Goal: Transaction & Acquisition: Purchase product/service

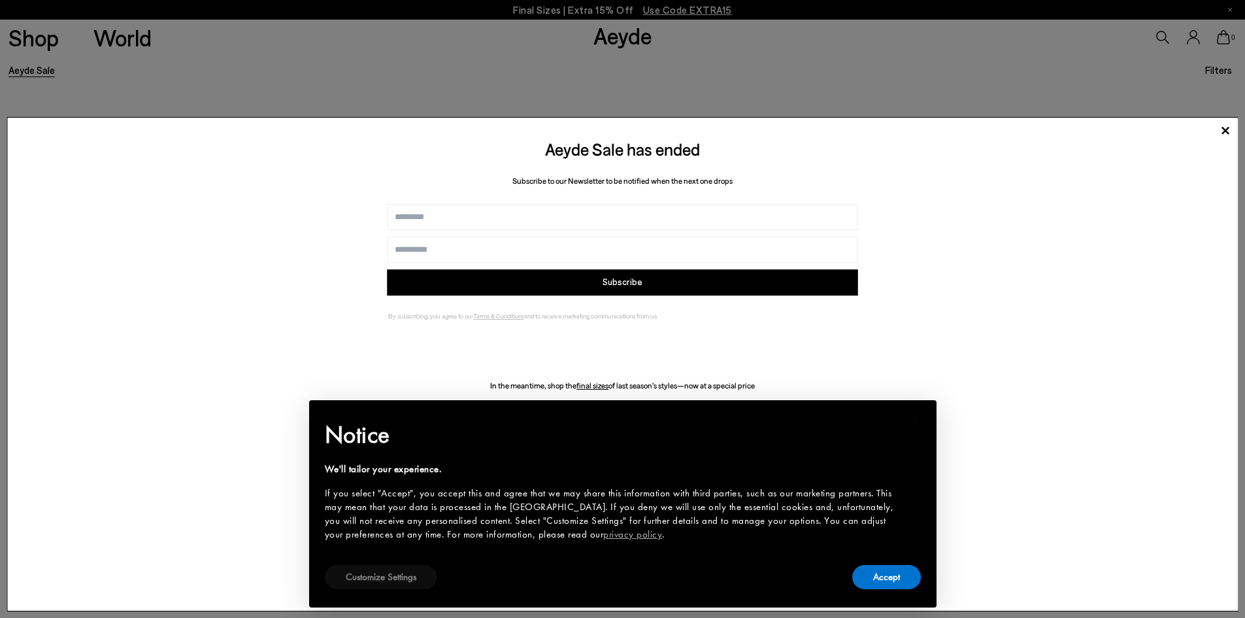
click at [388, 571] on button "Customize Settings" at bounding box center [381, 577] width 112 height 24
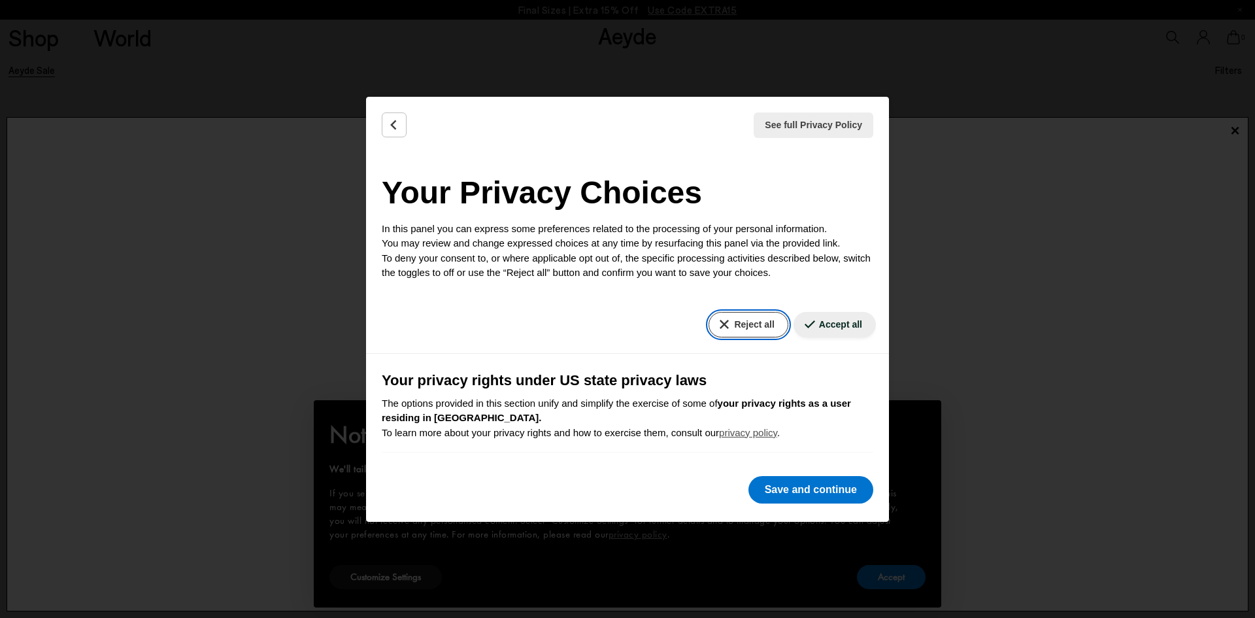
click at [731, 322] on button "Reject all" at bounding box center [747, 324] width 79 height 25
drag, startPoint x: 782, startPoint y: 487, endPoint x: 768, endPoint y: 500, distance: 19.4
click at [783, 487] on button "Save and continue" at bounding box center [810, 489] width 125 height 27
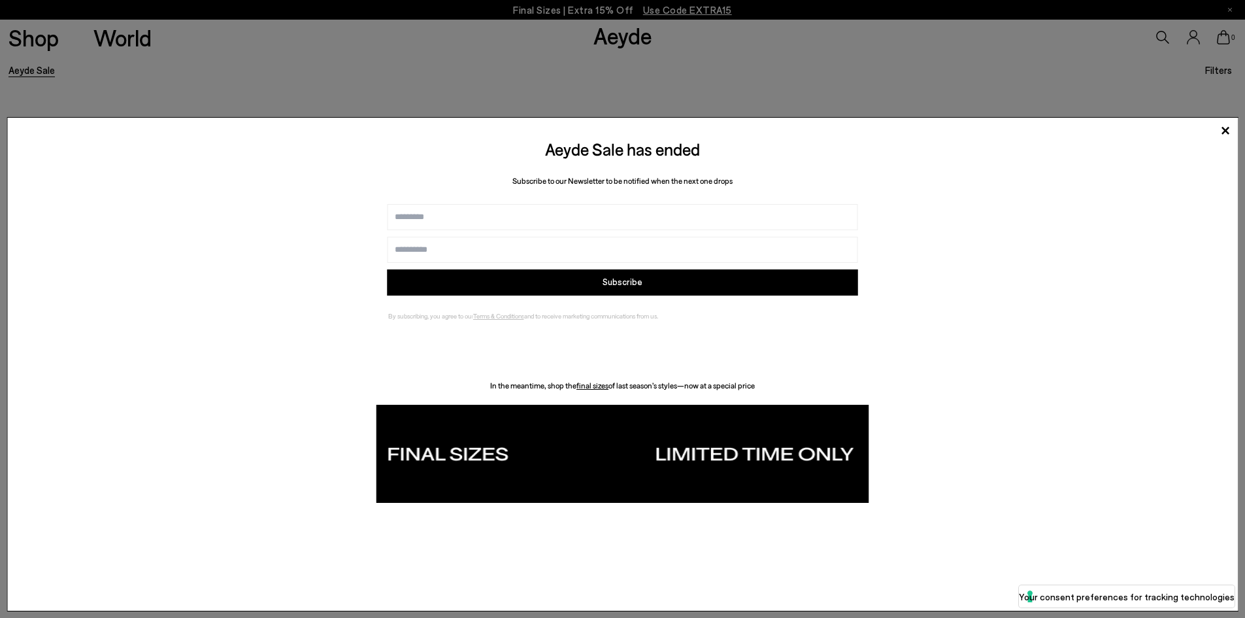
click at [446, 450] on img at bounding box center [622, 454] width 492 height 98
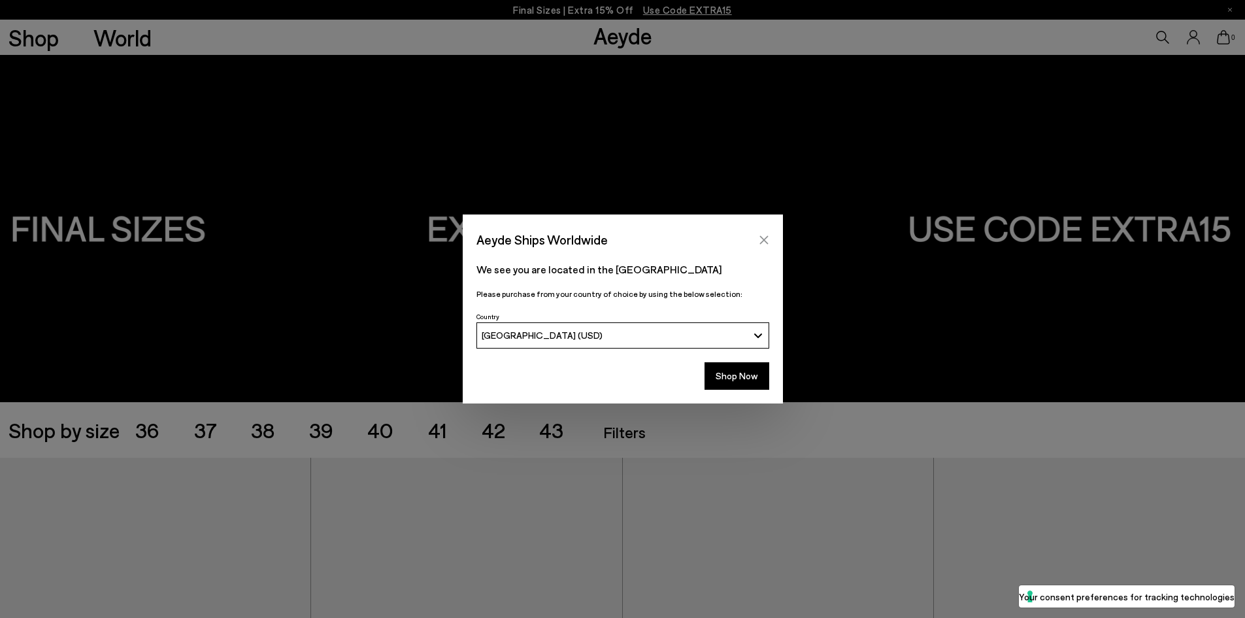
click at [762, 235] on icon "Close" at bounding box center [764, 240] width 10 height 10
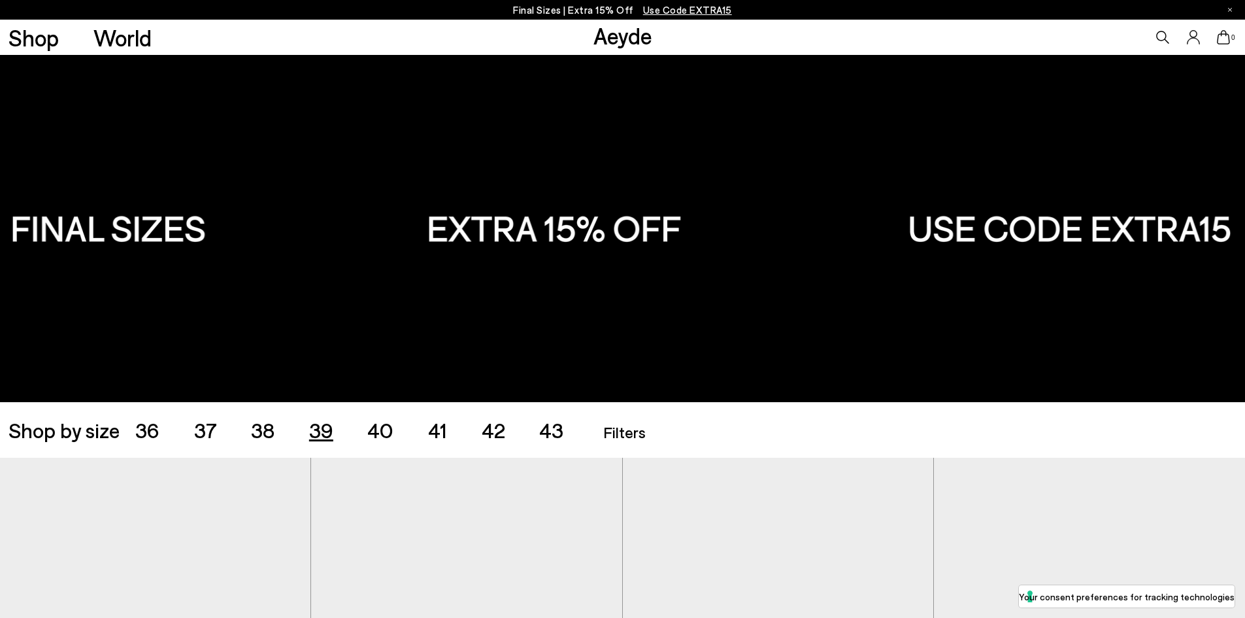
click at [323, 429] on span "39" at bounding box center [321, 429] width 24 height 25
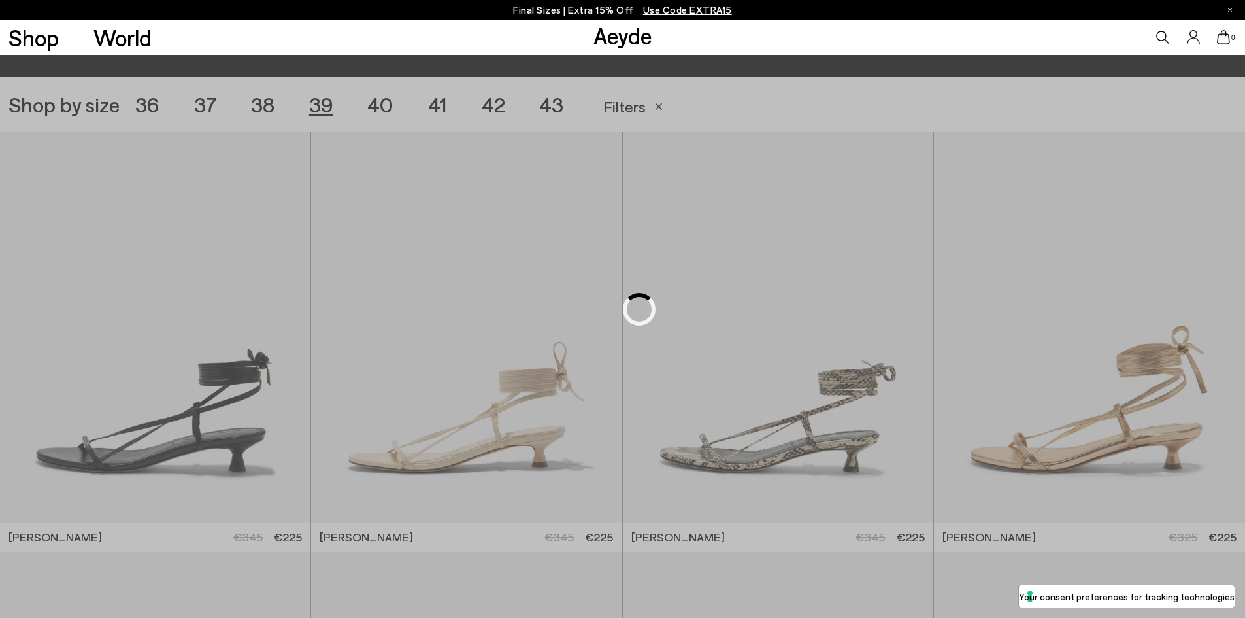
scroll to position [347, 0]
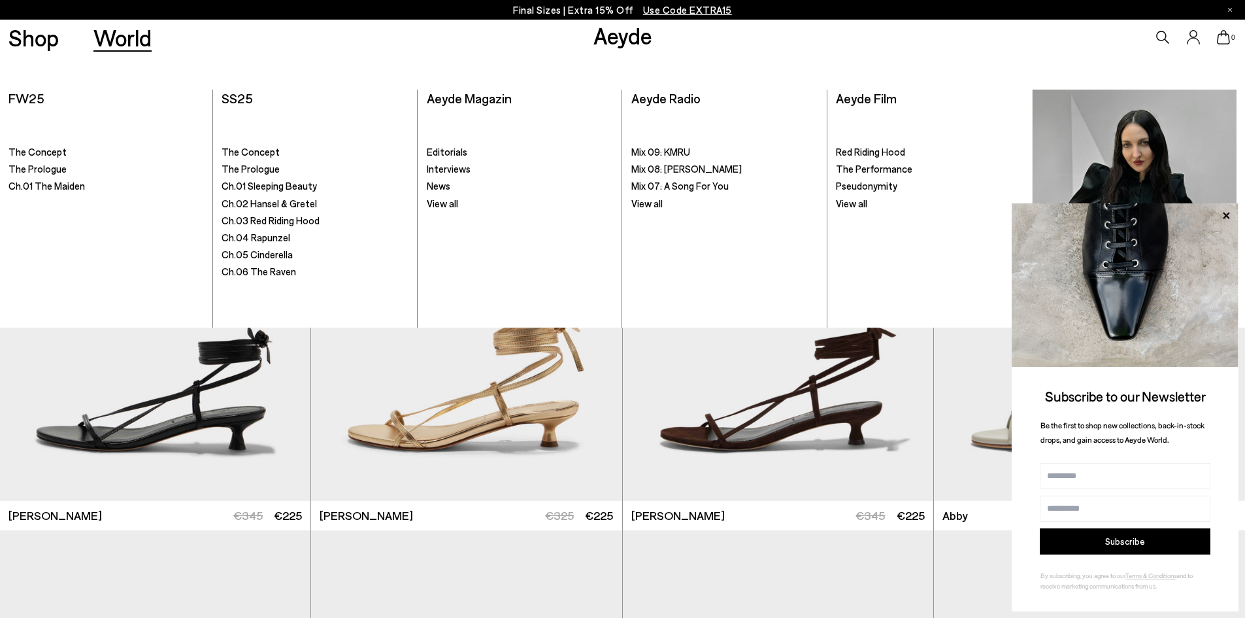
click at [116, 35] on link "World" at bounding box center [122, 37] width 58 height 23
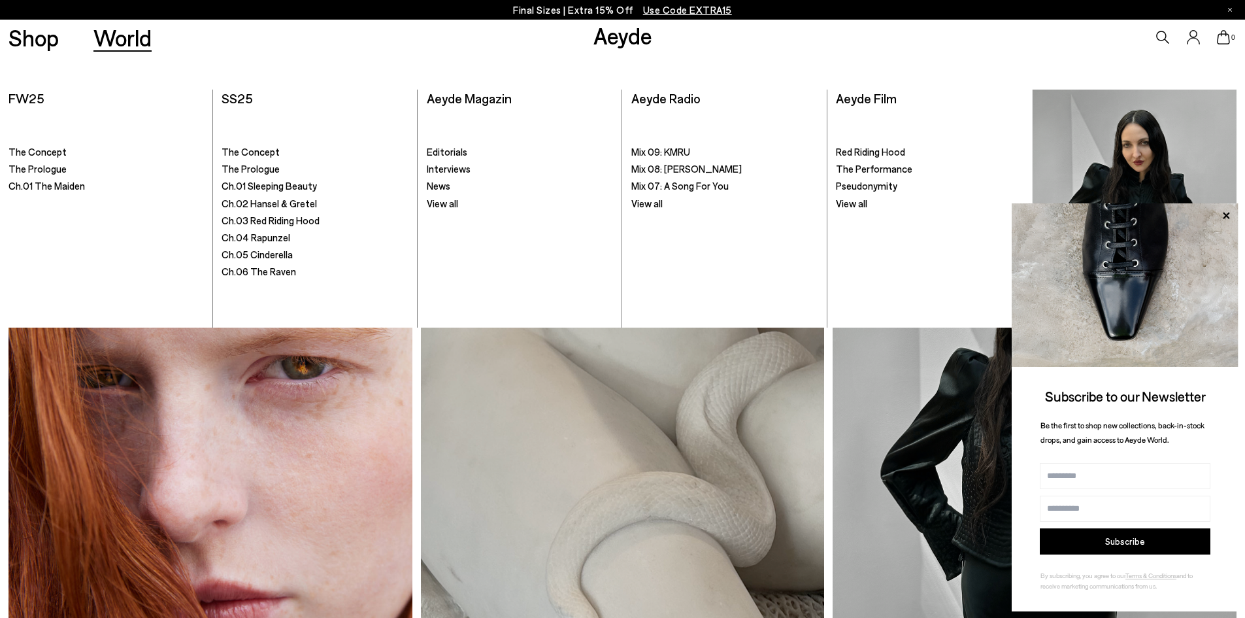
click at [125, 43] on link "World" at bounding box center [122, 37] width 58 height 23
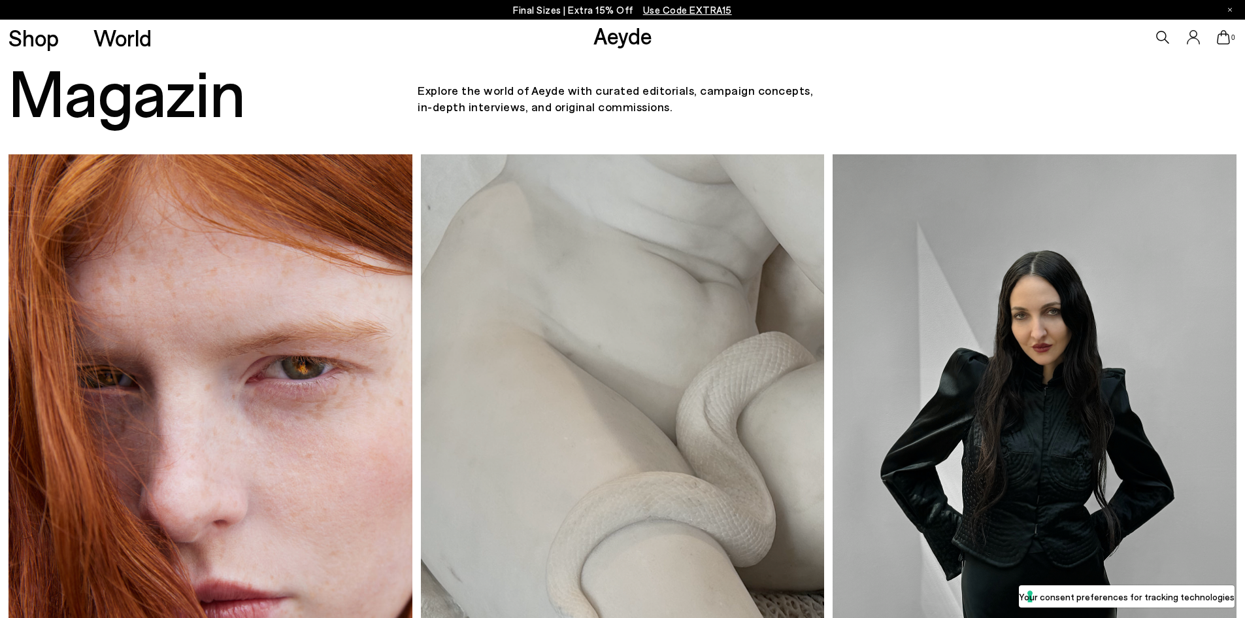
click at [620, 39] on link "Aeyde" at bounding box center [622, 35] width 59 height 27
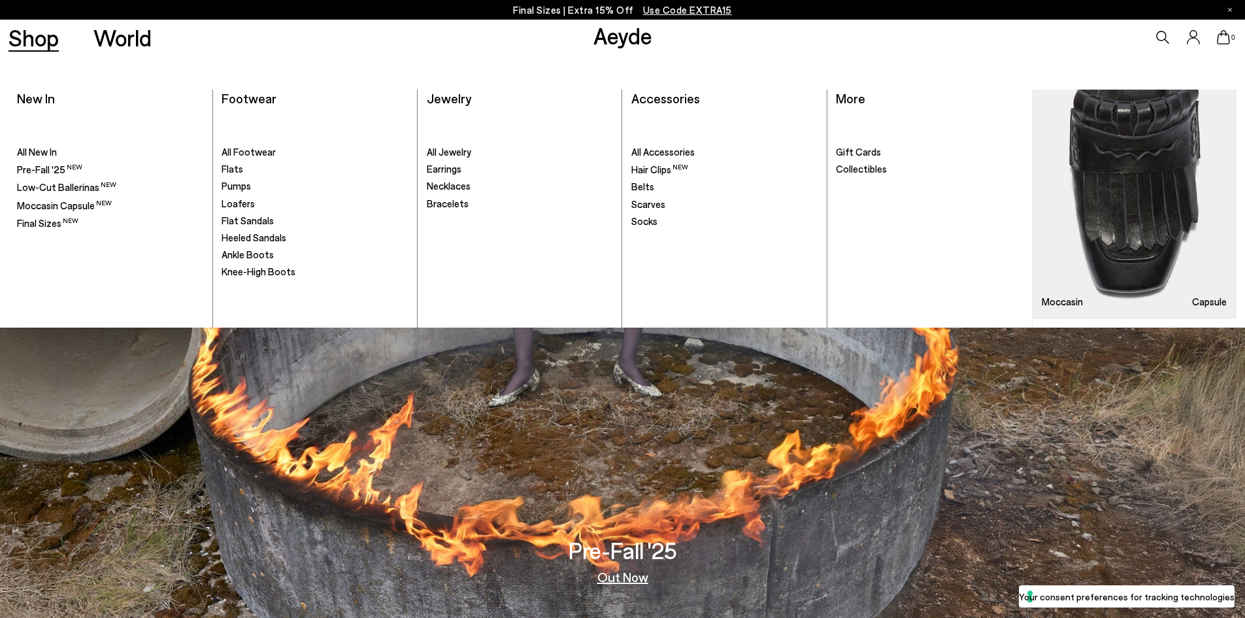
click at [29, 45] on link "Shop" at bounding box center [33, 37] width 50 height 23
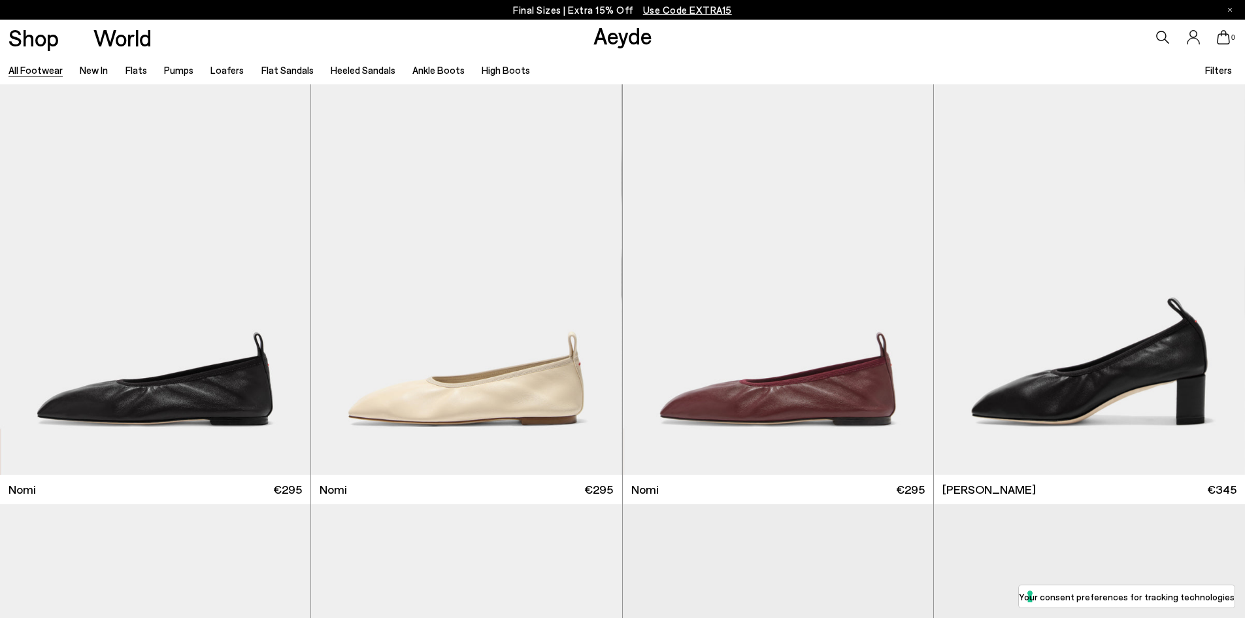
click at [1193, 33] on icon at bounding box center [1193, 37] width 13 height 14
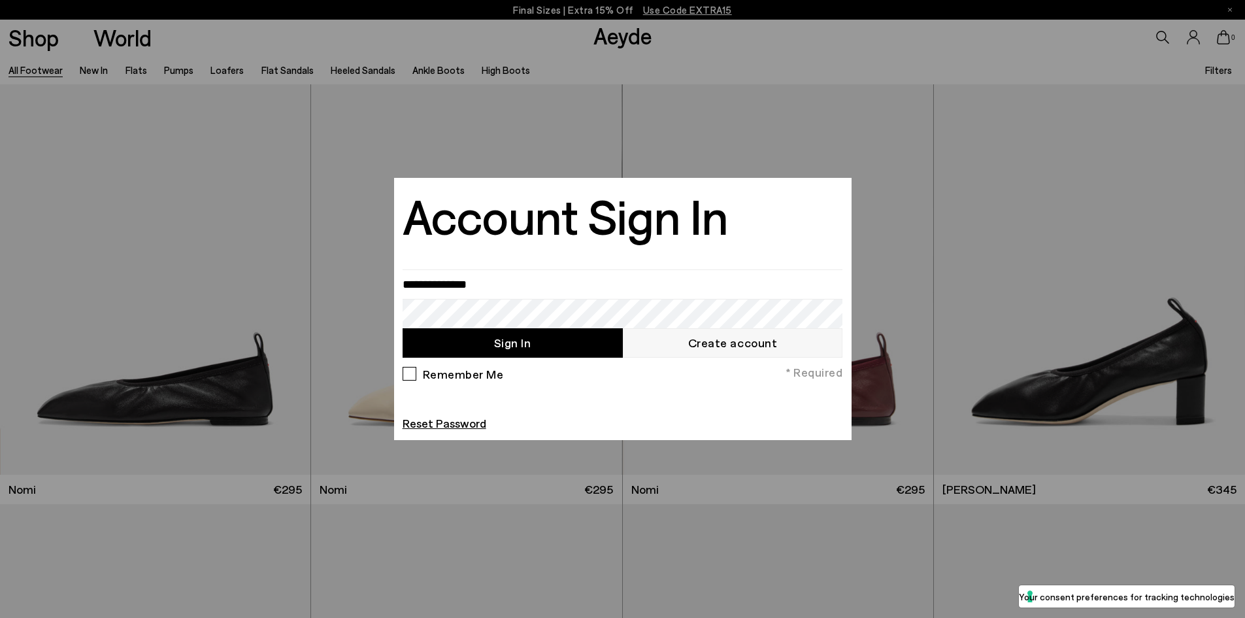
click at [1134, 127] on div at bounding box center [622, 309] width 1245 height 618
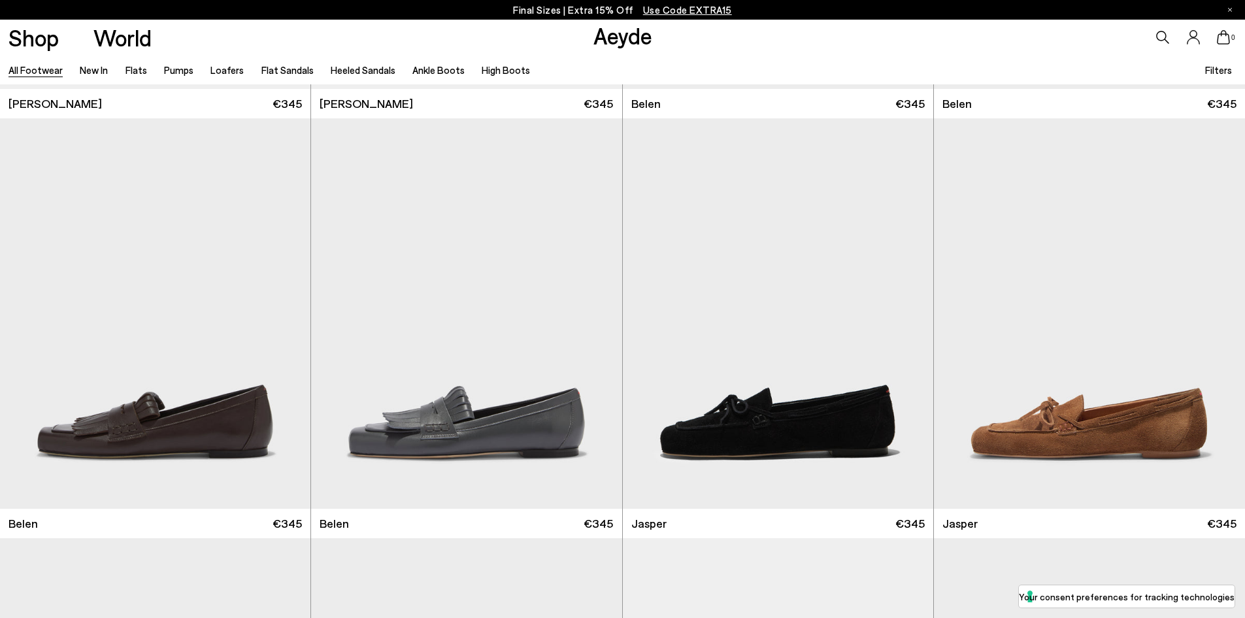
scroll to position [2525, 0]
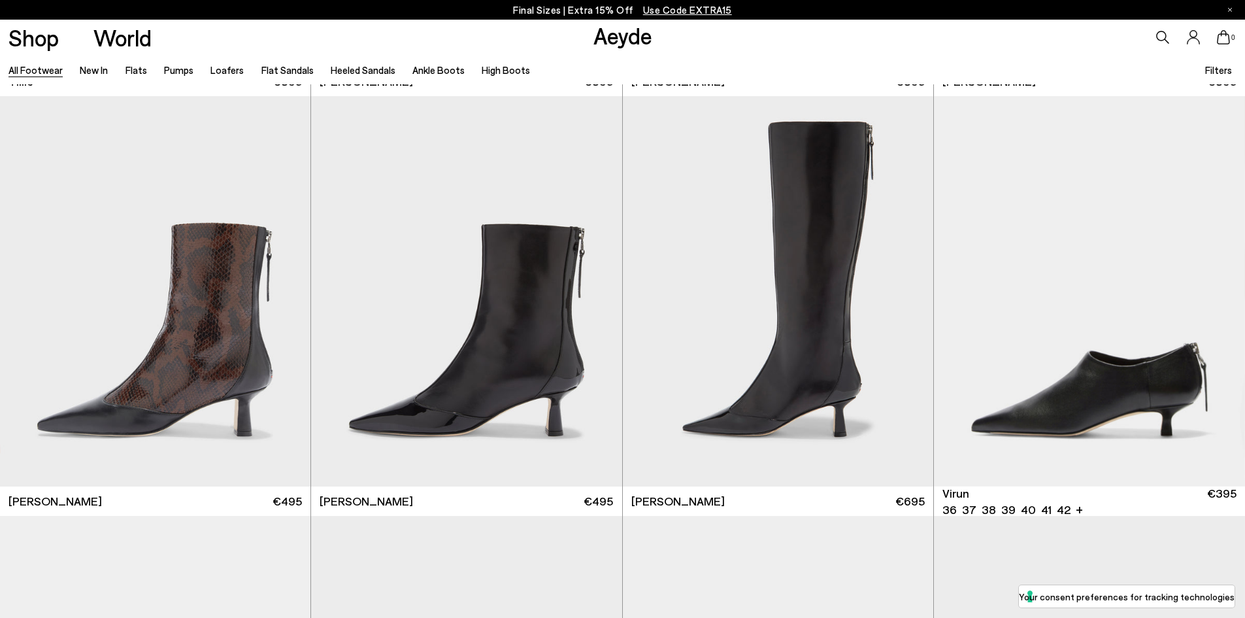
scroll to position [5343, 0]
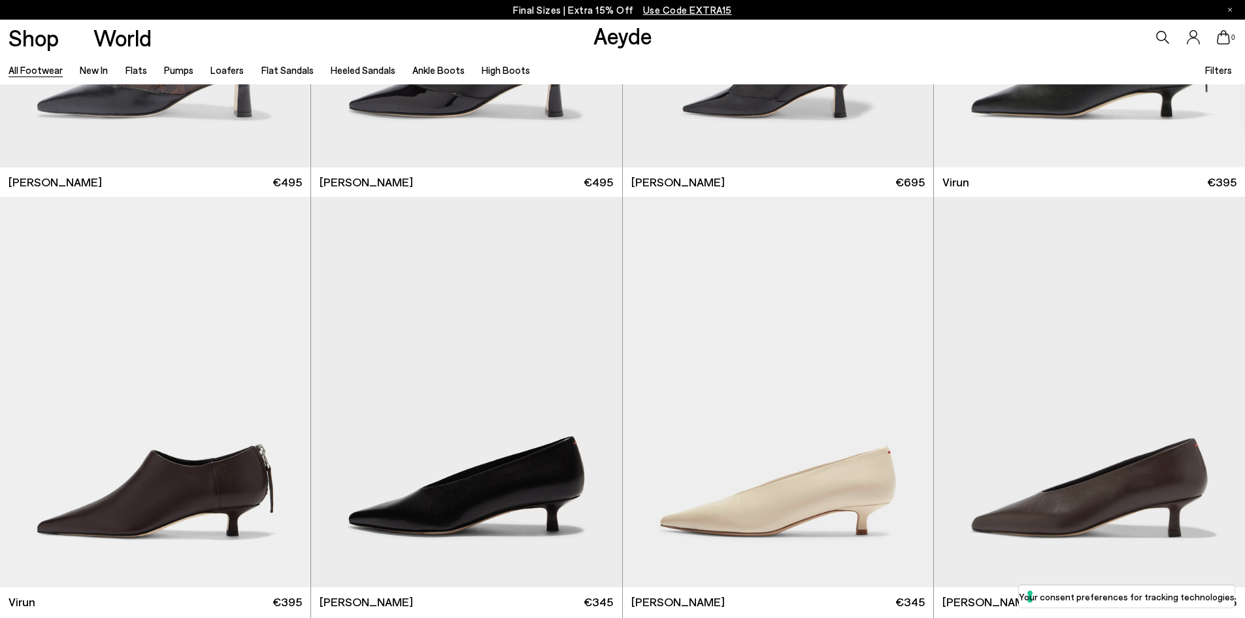
scroll to position [7560, 0]
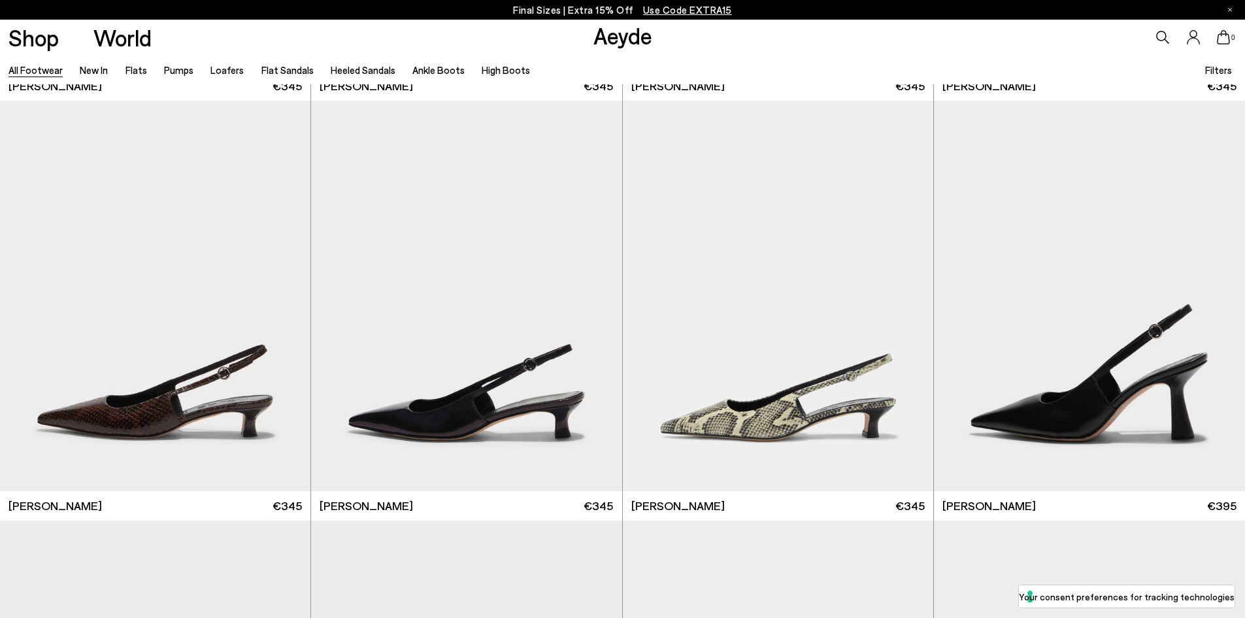
scroll to position [11300, 0]
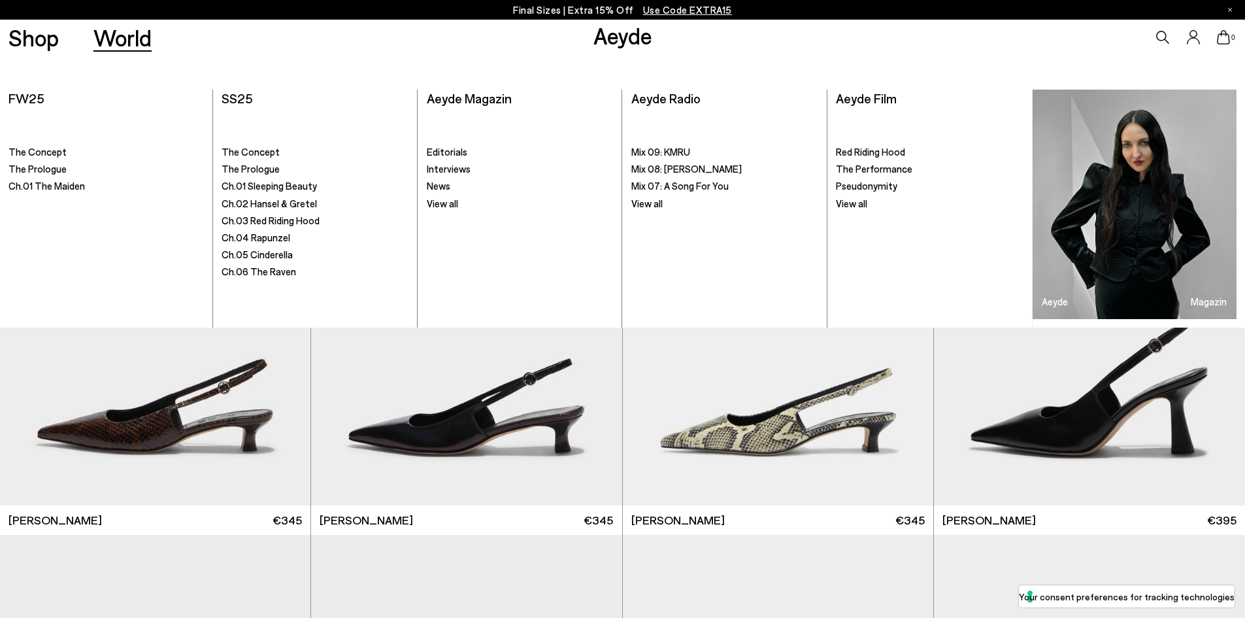
click at [130, 39] on link "World" at bounding box center [122, 37] width 58 height 23
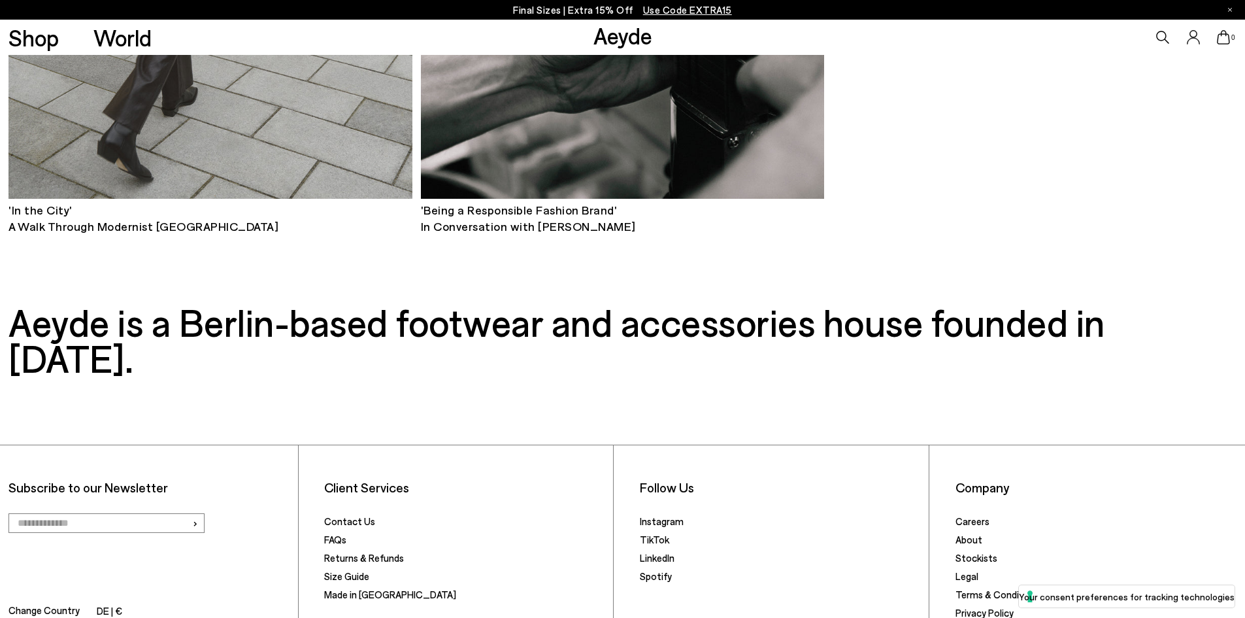
scroll to position [11145, 0]
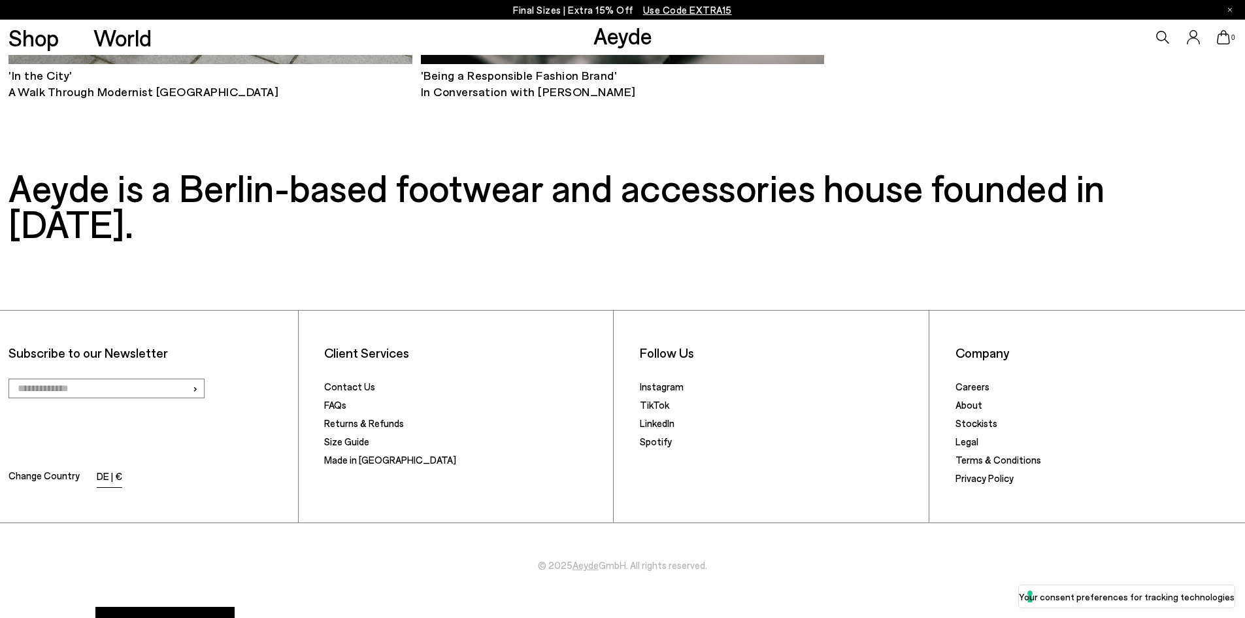
click at [102, 468] on li "DE | €" at bounding box center [109, 477] width 25 height 18
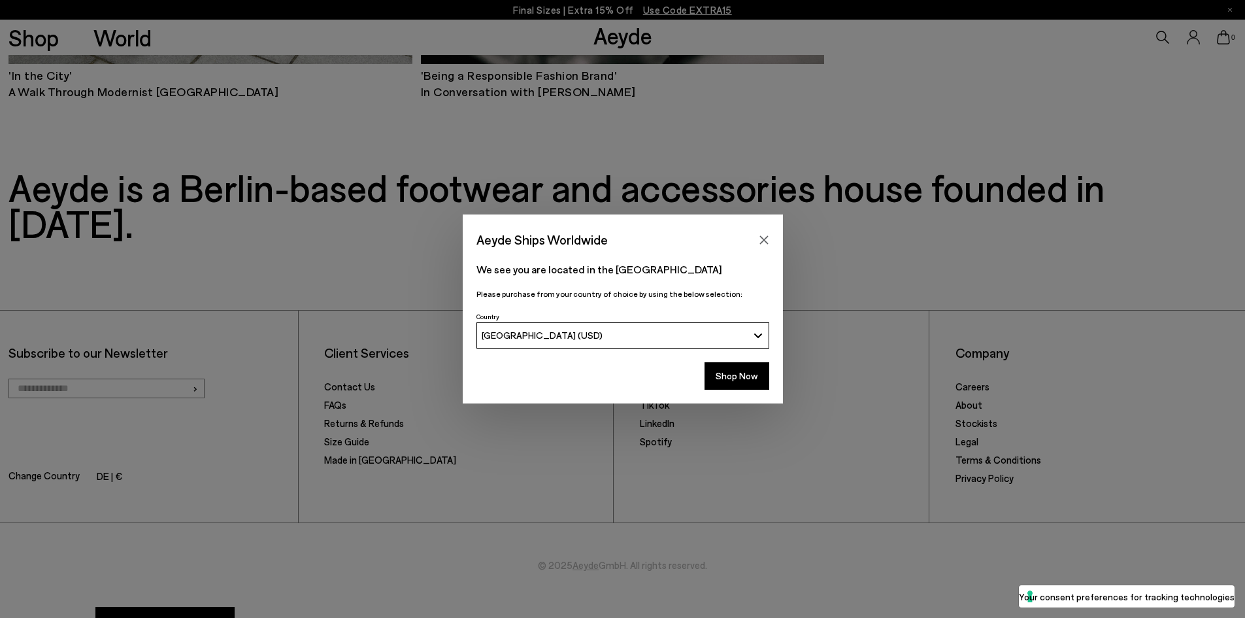
click at [565, 331] on div "[GEOGRAPHIC_DATA] (USD)" at bounding box center [615, 334] width 266 height 11
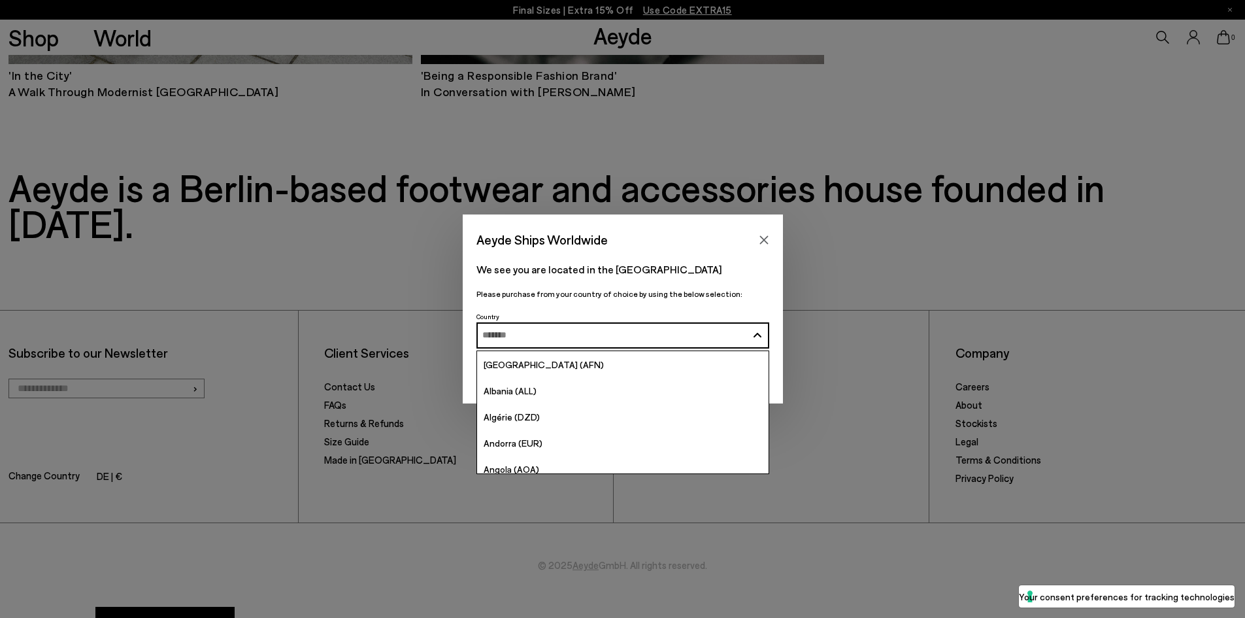
click at [572, 328] on button "[GEOGRAPHIC_DATA] (USD)" at bounding box center [622, 335] width 293 height 26
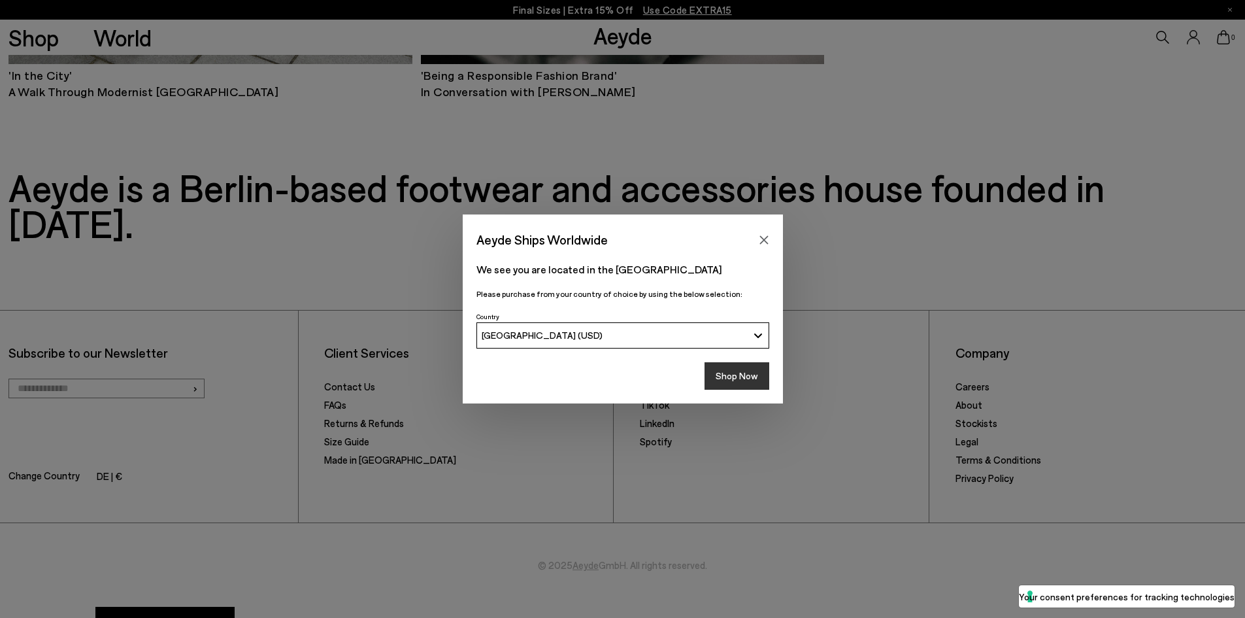
click at [733, 377] on button "Shop Now" at bounding box center [736, 375] width 65 height 27
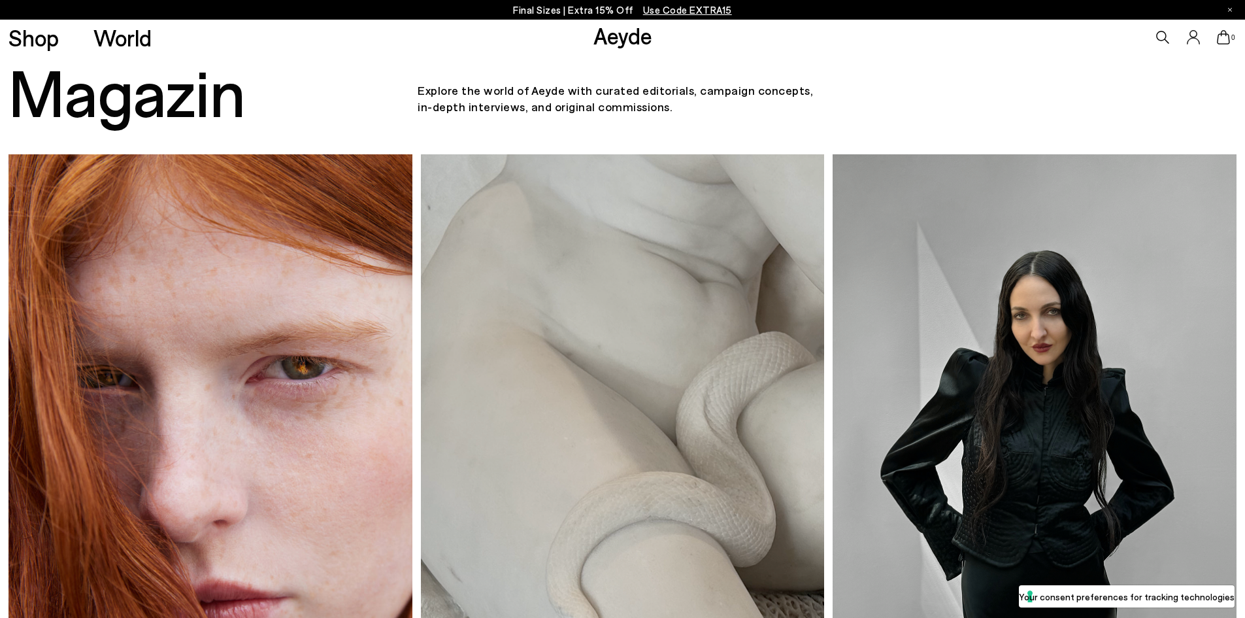
click at [533, 7] on p "Final Sizes | Extra 15% Off Use Code EXTRA15" at bounding box center [622, 10] width 219 height 16
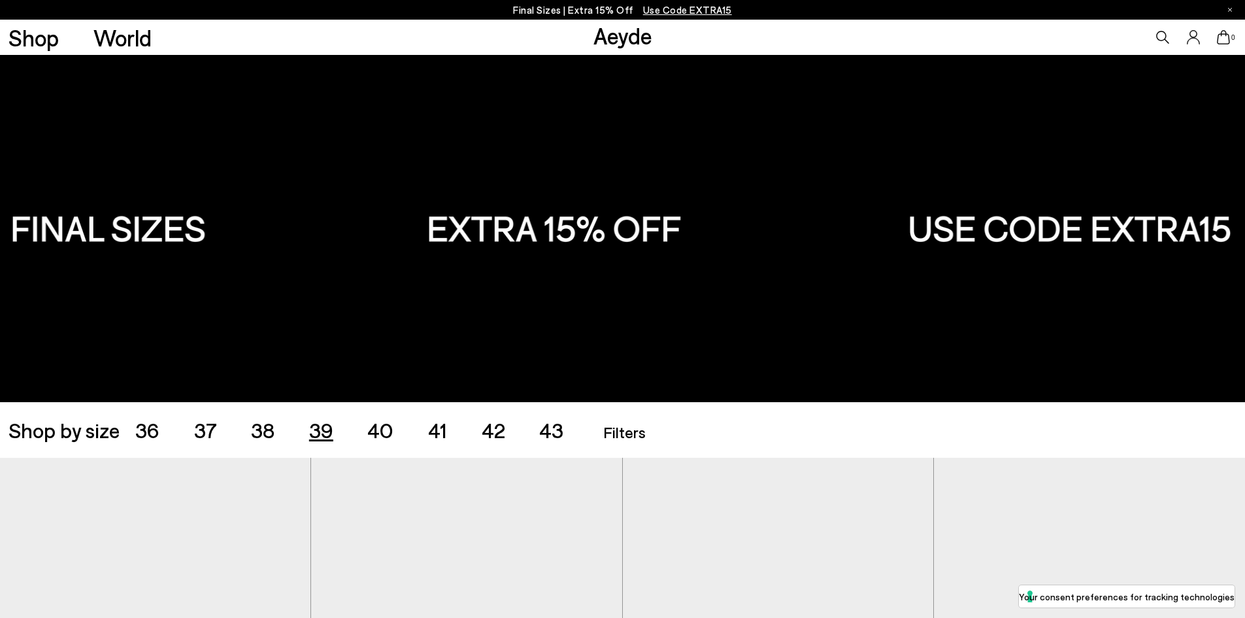
click at [322, 427] on span "39" at bounding box center [321, 429] width 24 height 25
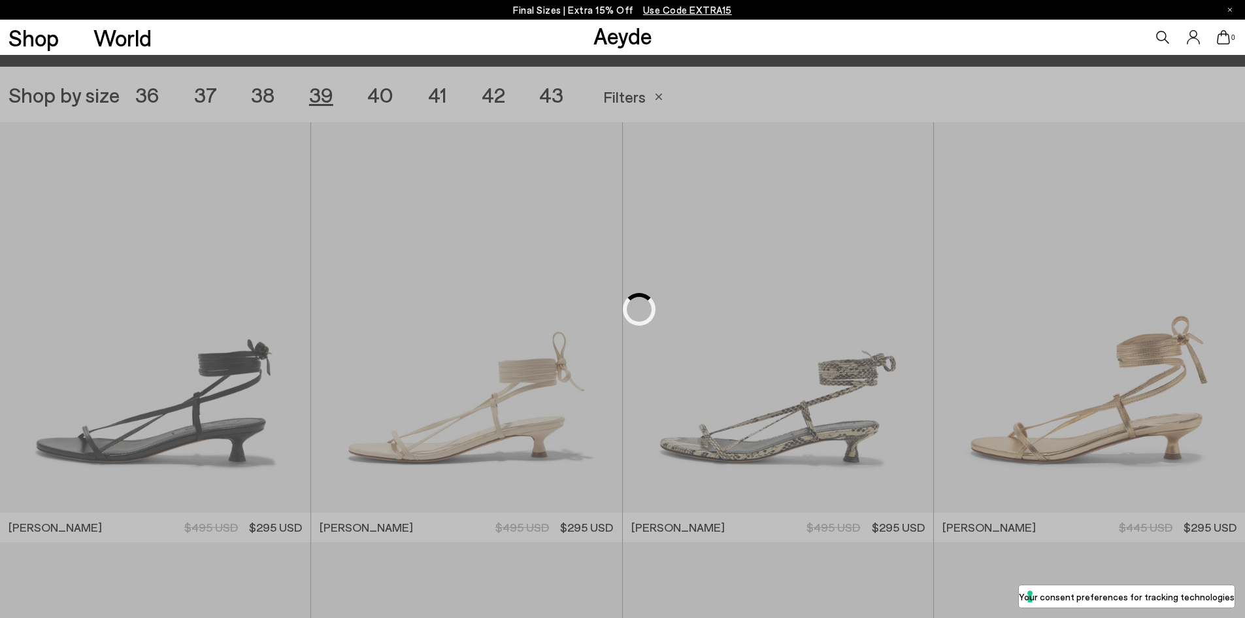
scroll to position [347, 0]
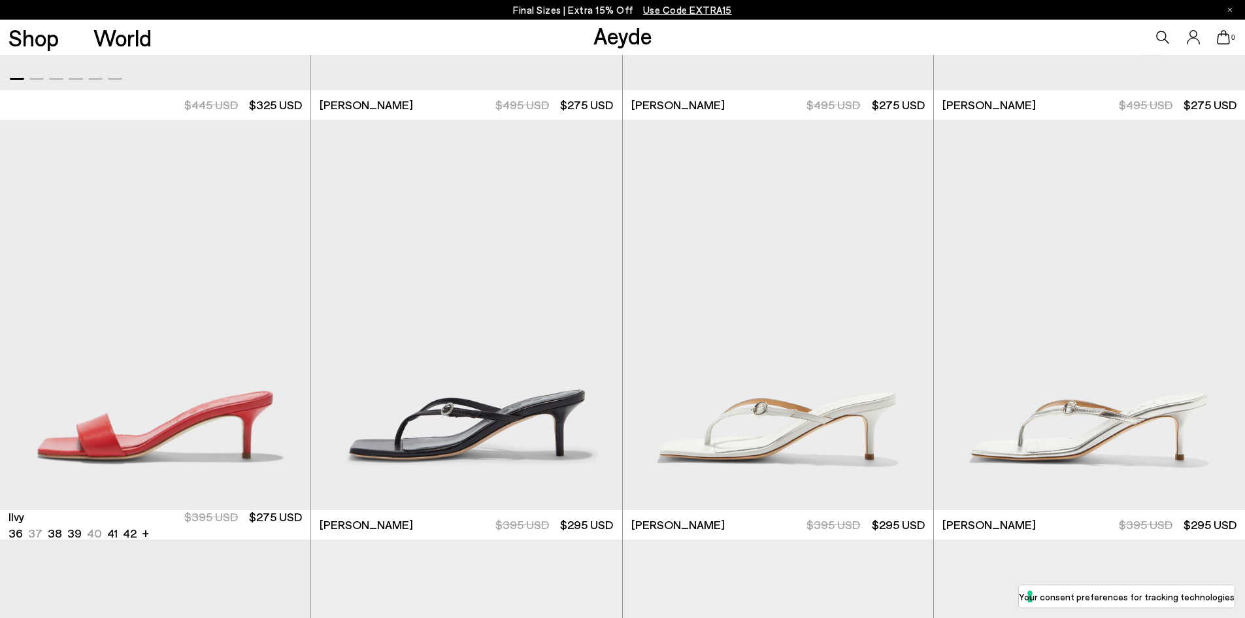
scroll to position [1197, 0]
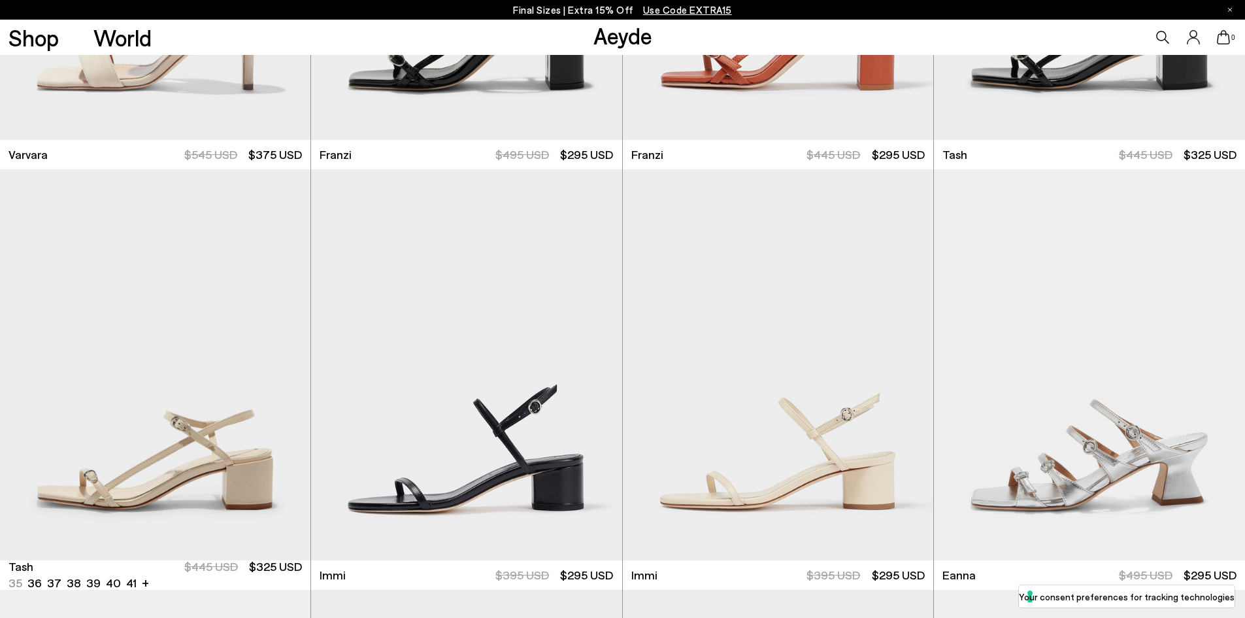
scroll to position [2830, 0]
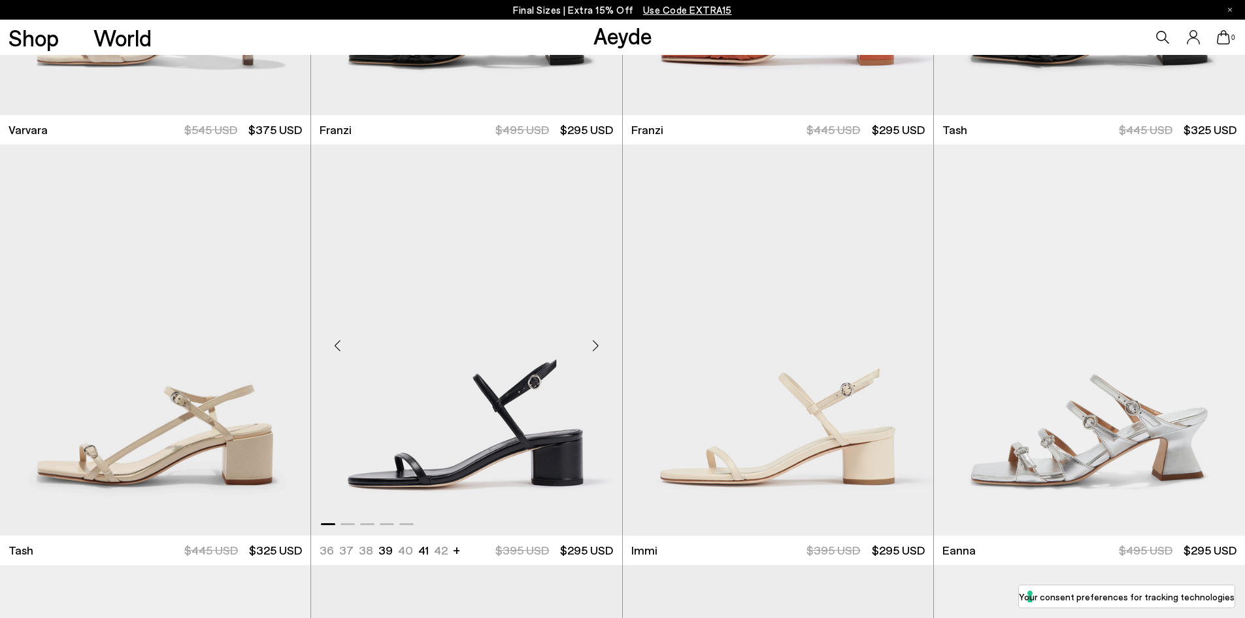
click at [593, 344] on div "Next slide" at bounding box center [595, 344] width 39 height 39
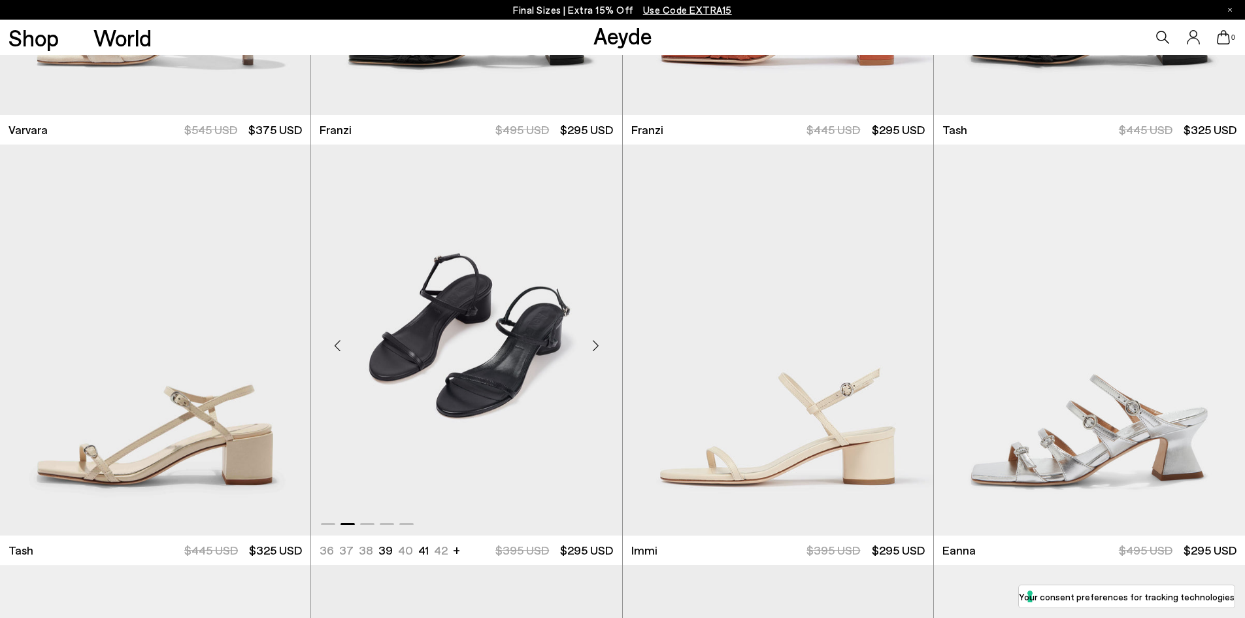
click at [594, 345] on div "Next slide" at bounding box center [595, 344] width 39 height 39
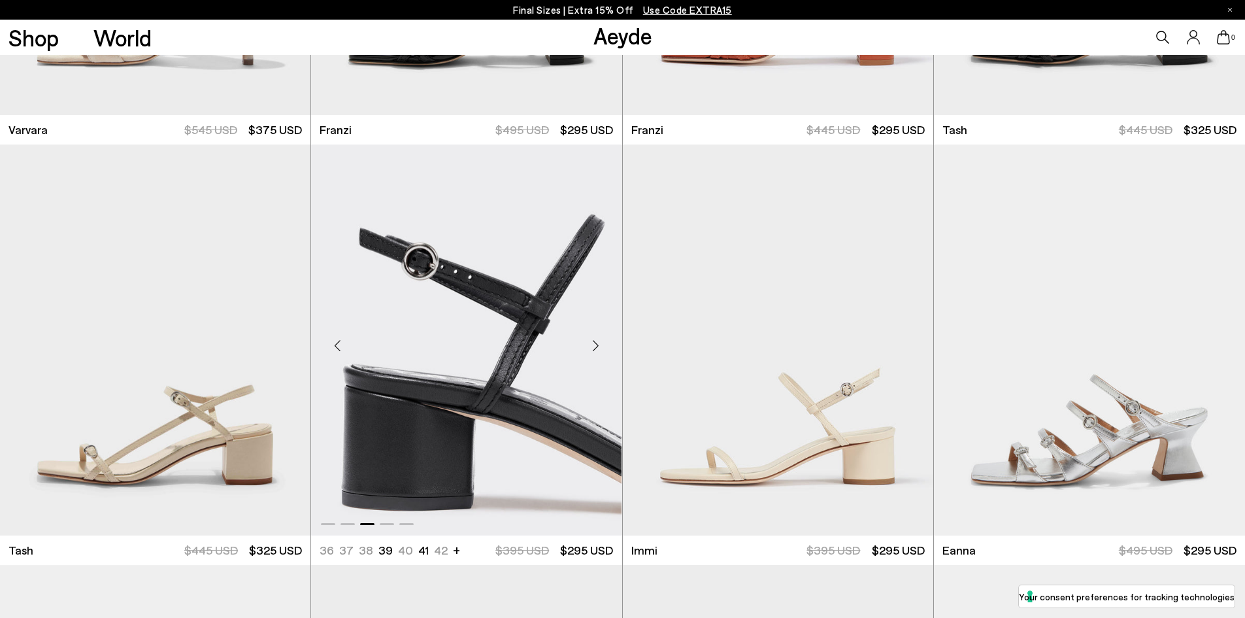
click at [594, 345] on div "Next slide" at bounding box center [595, 344] width 39 height 39
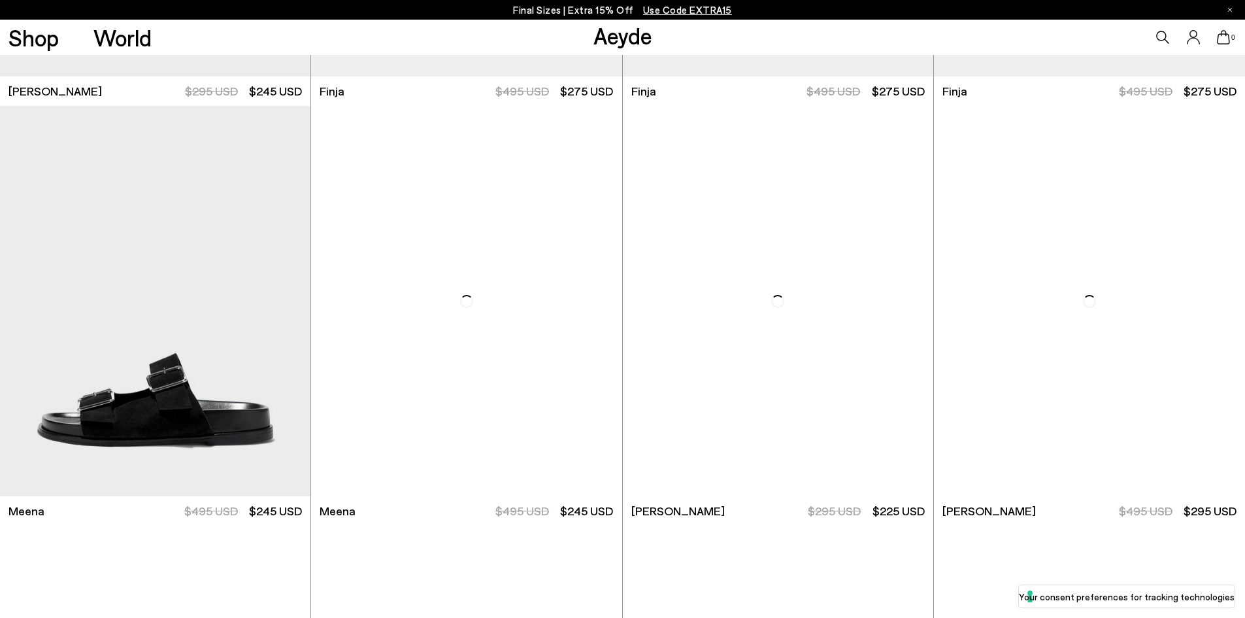
scroll to position [4229, 0]
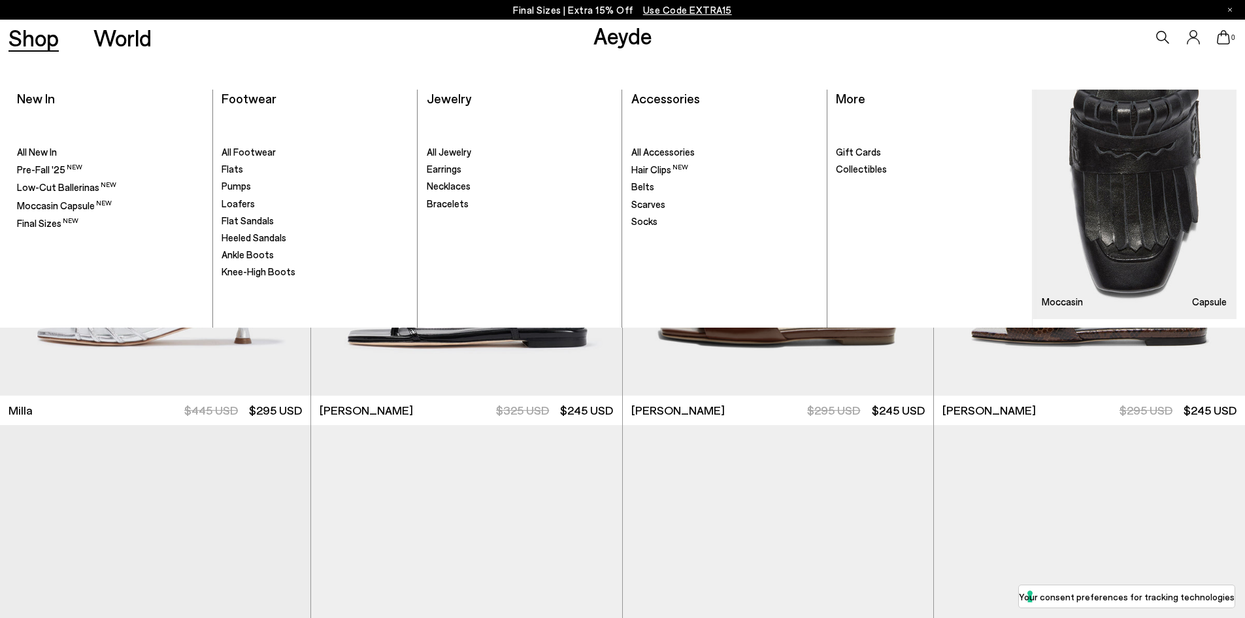
click at [29, 41] on link "Shop" at bounding box center [33, 37] width 50 height 23
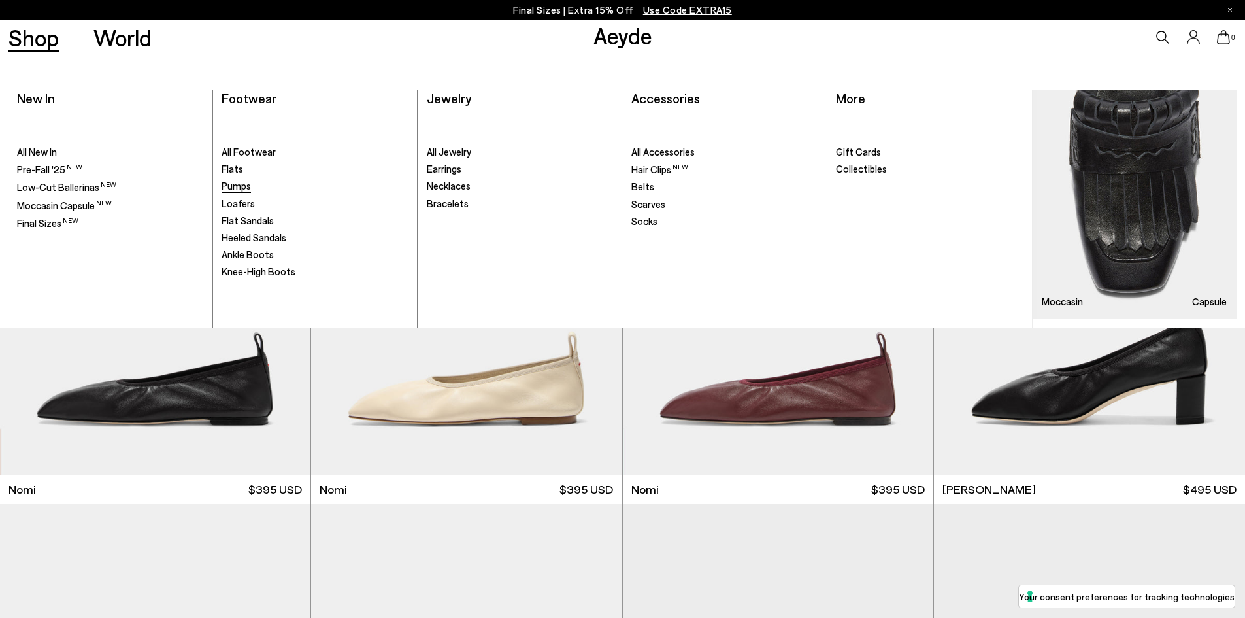
click at [236, 184] on span "Pumps" at bounding box center [236, 186] width 29 height 12
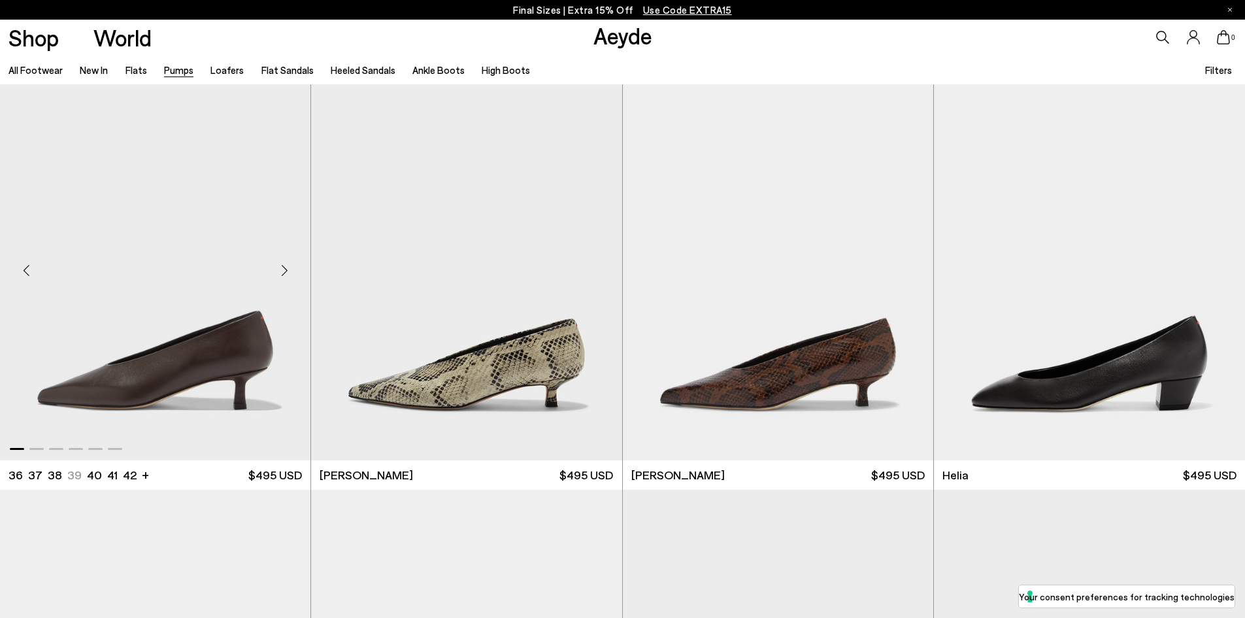
scroll to position [457, 0]
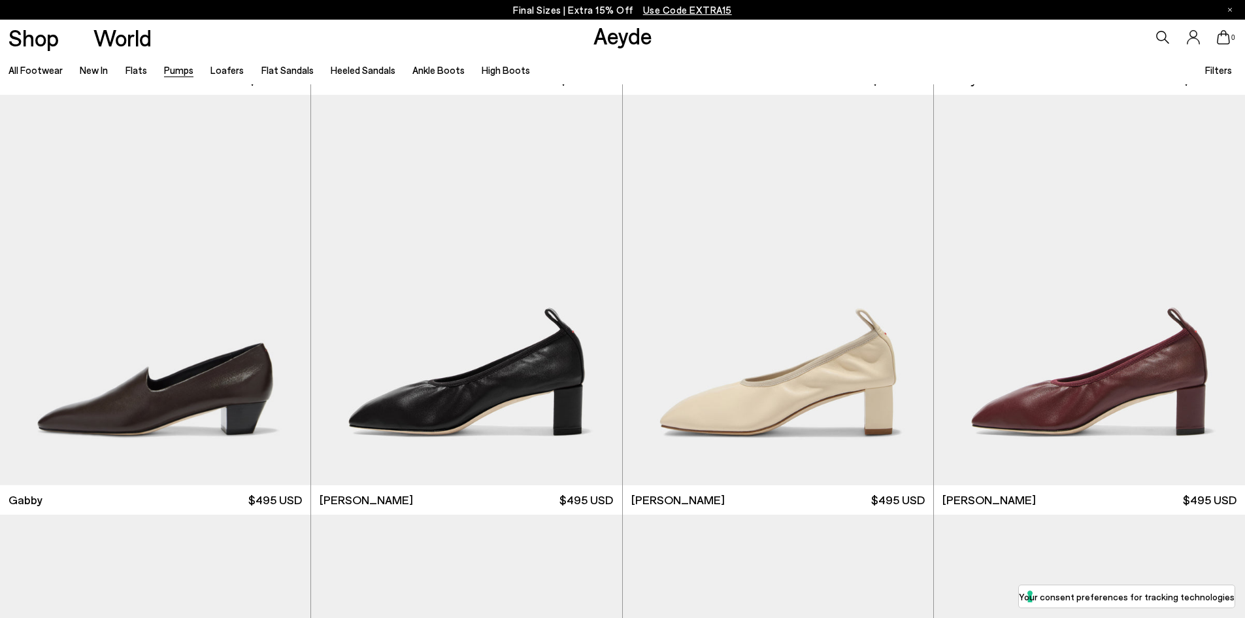
scroll to position [3071, 0]
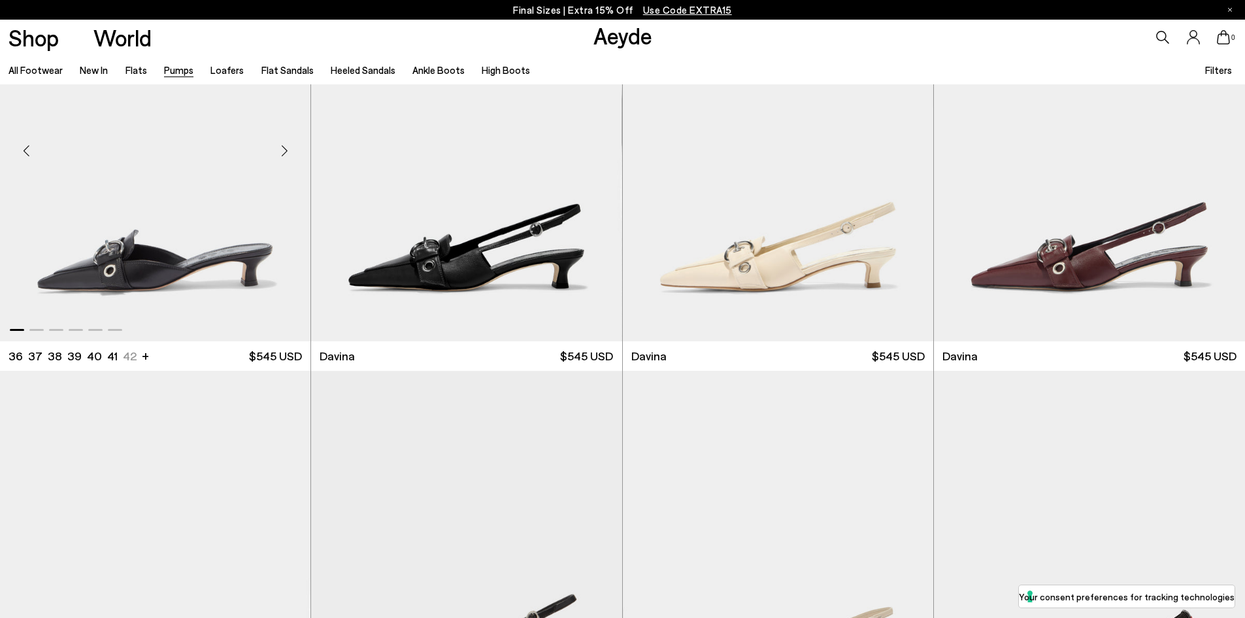
click at [283, 145] on div "Next slide" at bounding box center [284, 150] width 39 height 39
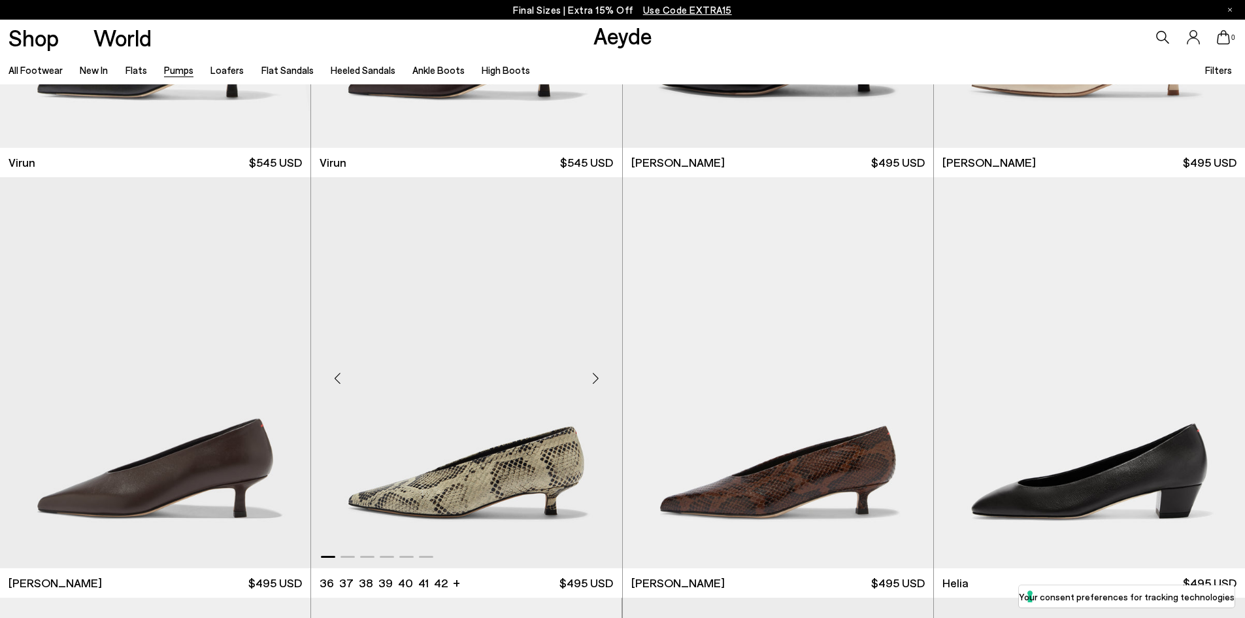
scroll to position [0, 0]
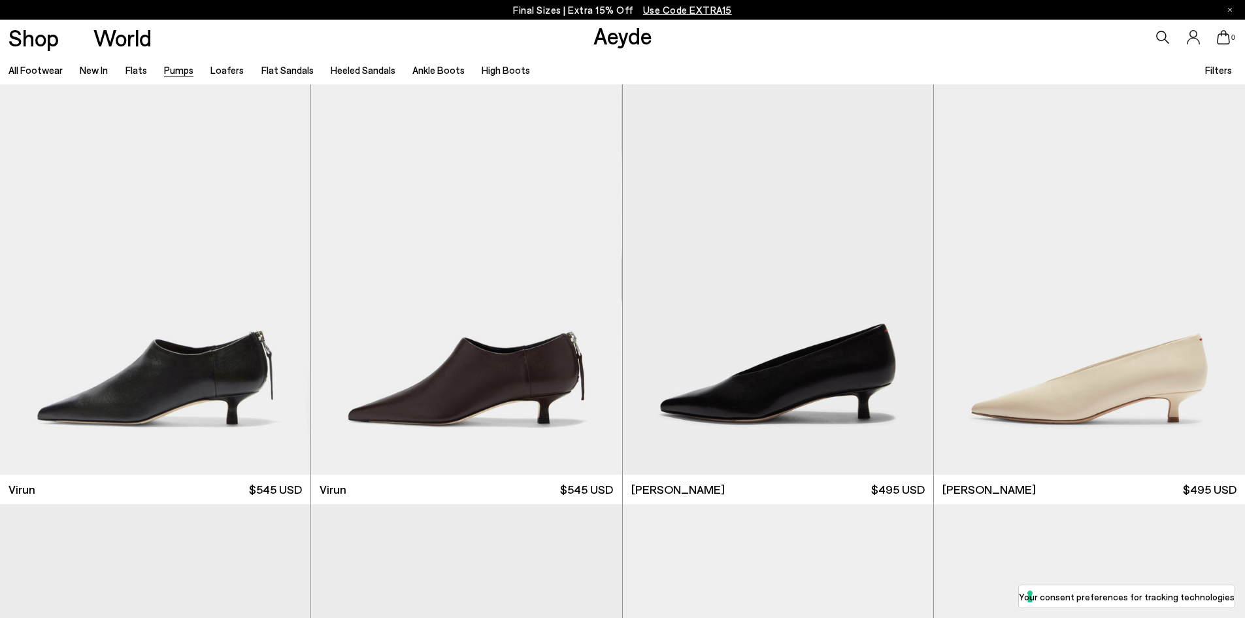
click at [174, 73] on link "Pumps" at bounding box center [178, 70] width 29 height 12
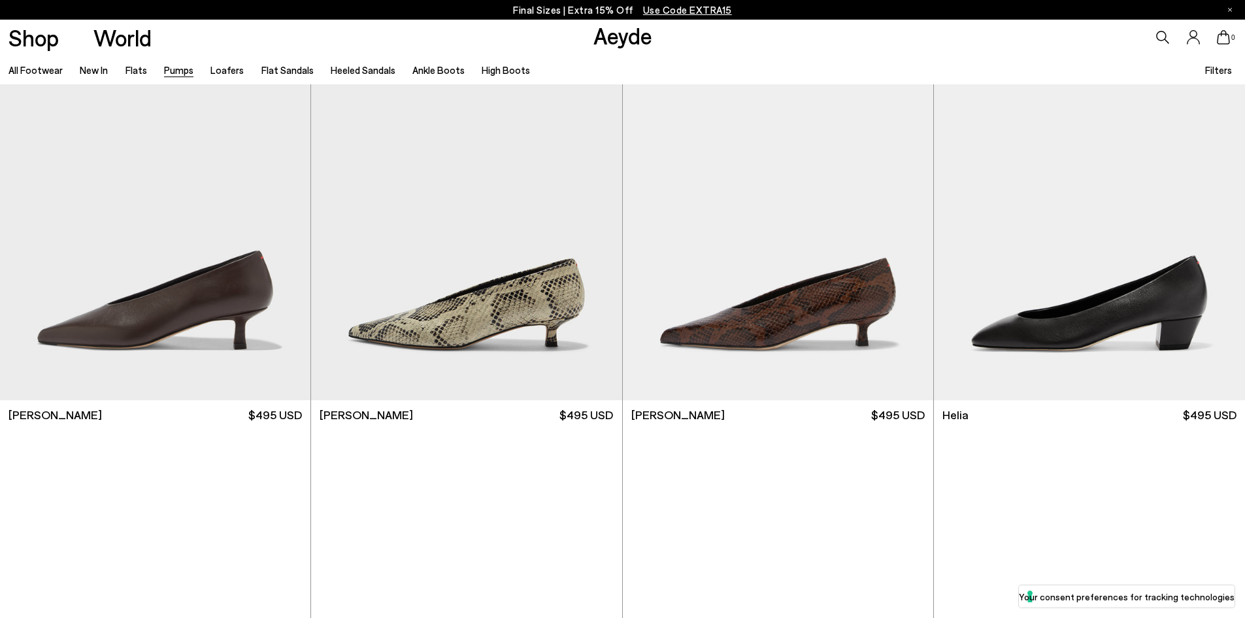
scroll to position [523, 0]
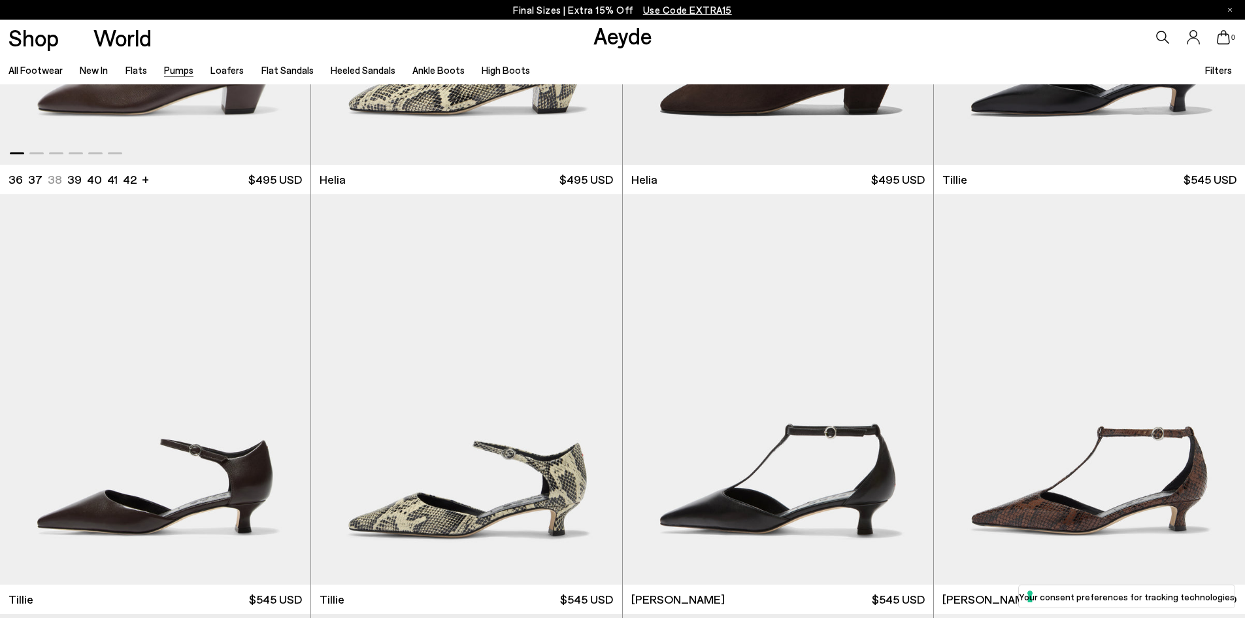
scroll to position [1242, 0]
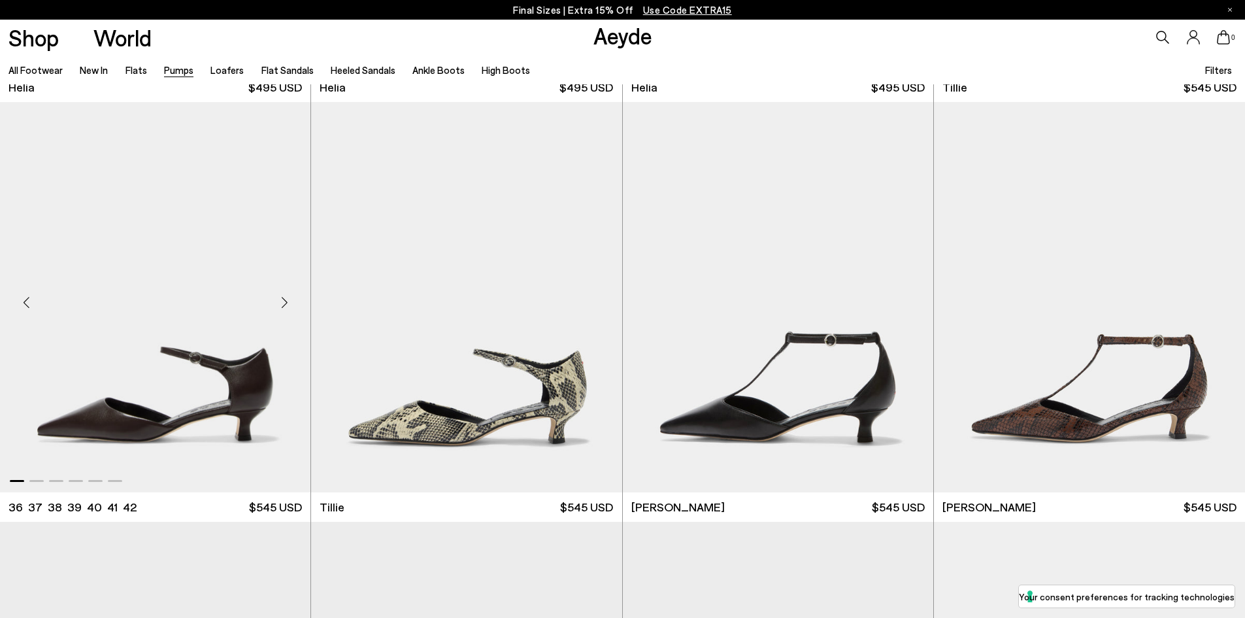
click at [283, 297] on div "Next slide" at bounding box center [284, 301] width 39 height 39
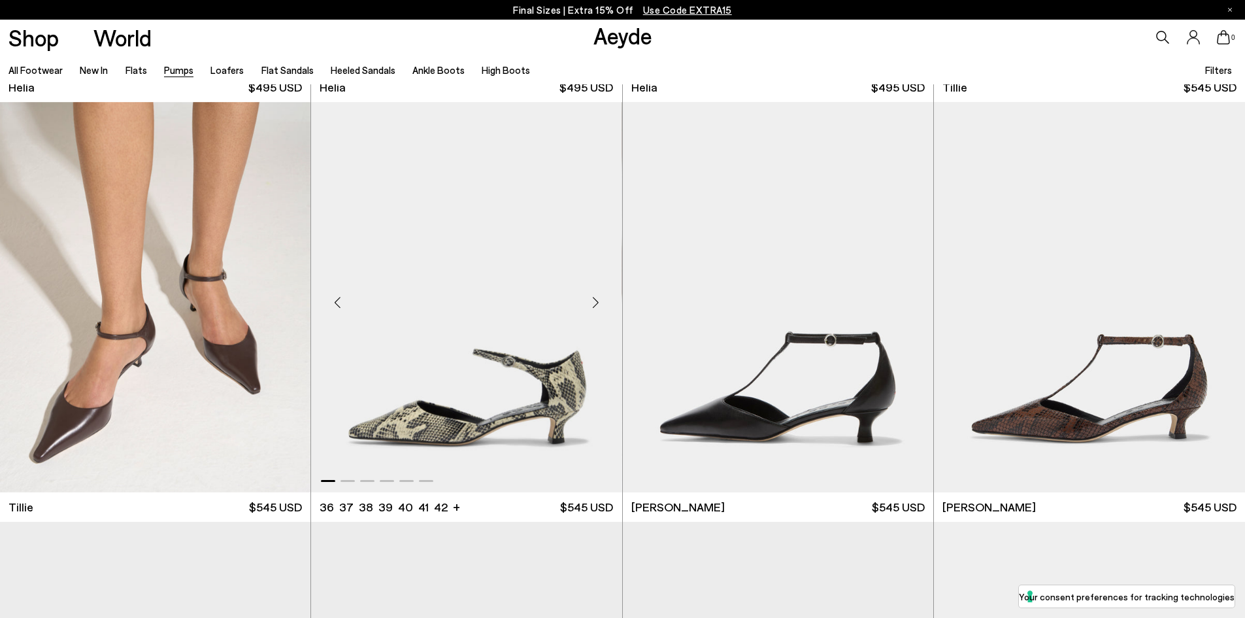
click at [594, 299] on div "Next slide" at bounding box center [595, 301] width 39 height 39
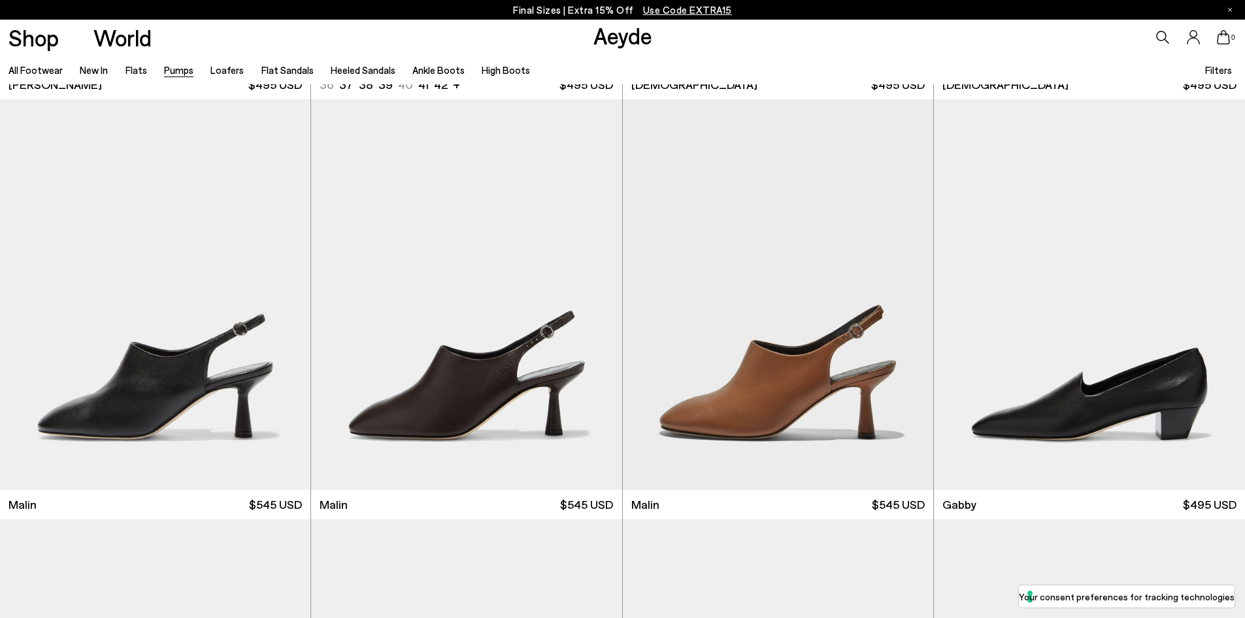
scroll to position [2157, 0]
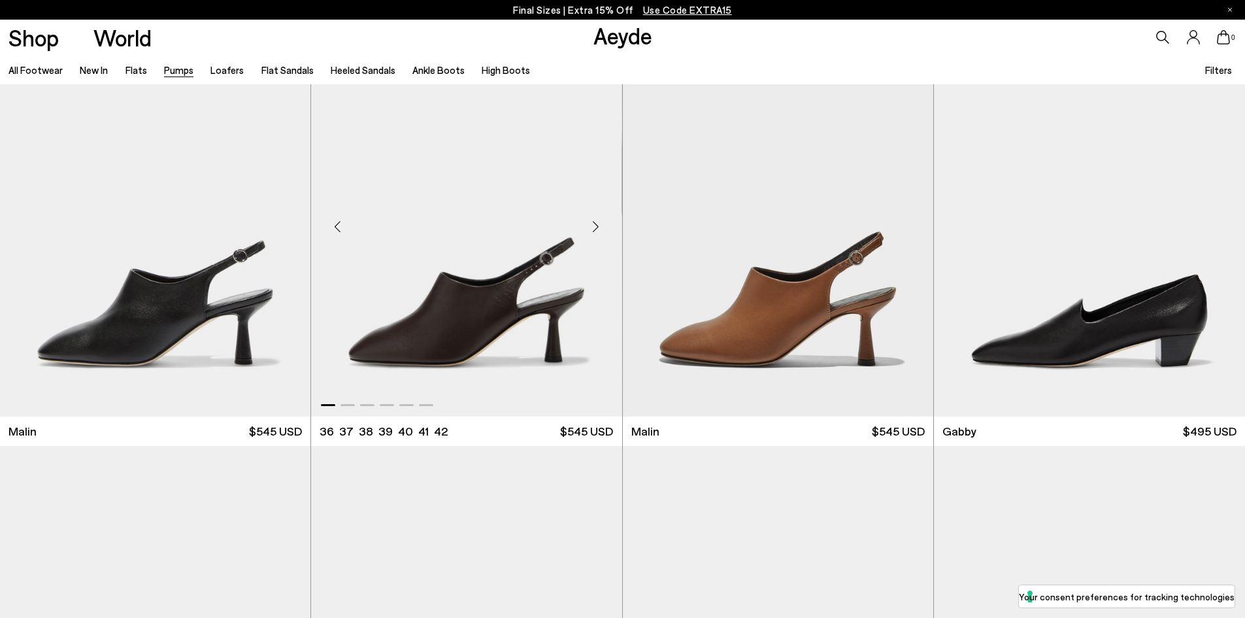
click at [591, 222] on div "Next slide" at bounding box center [595, 226] width 39 height 39
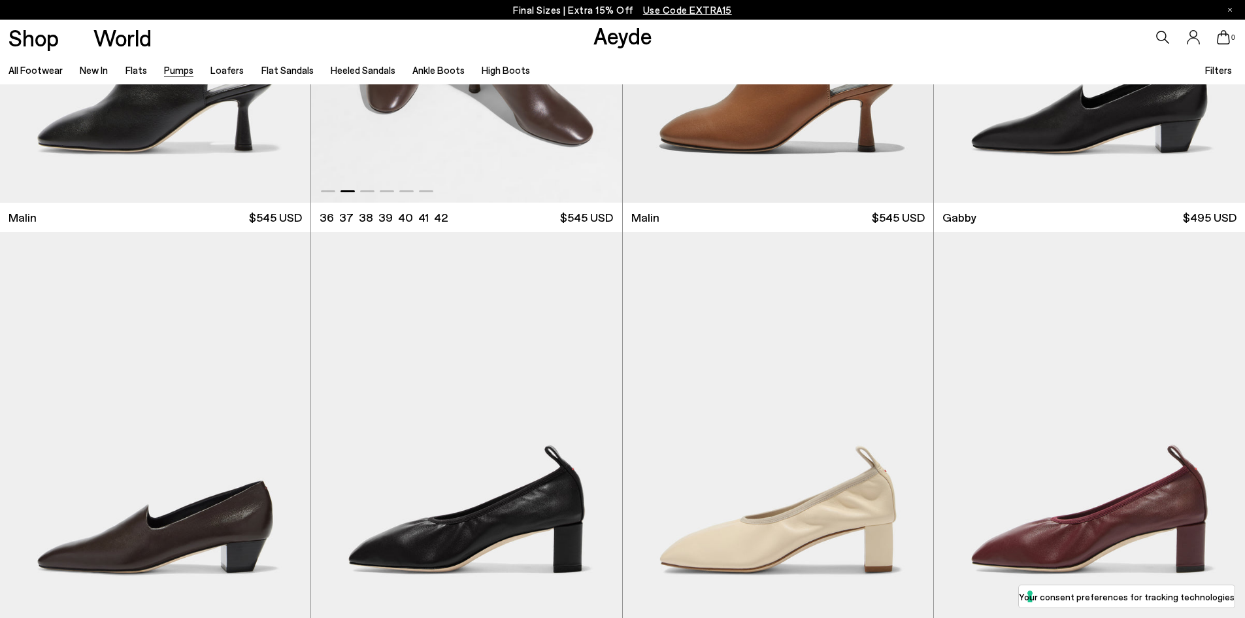
scroll to position [2614, 0]
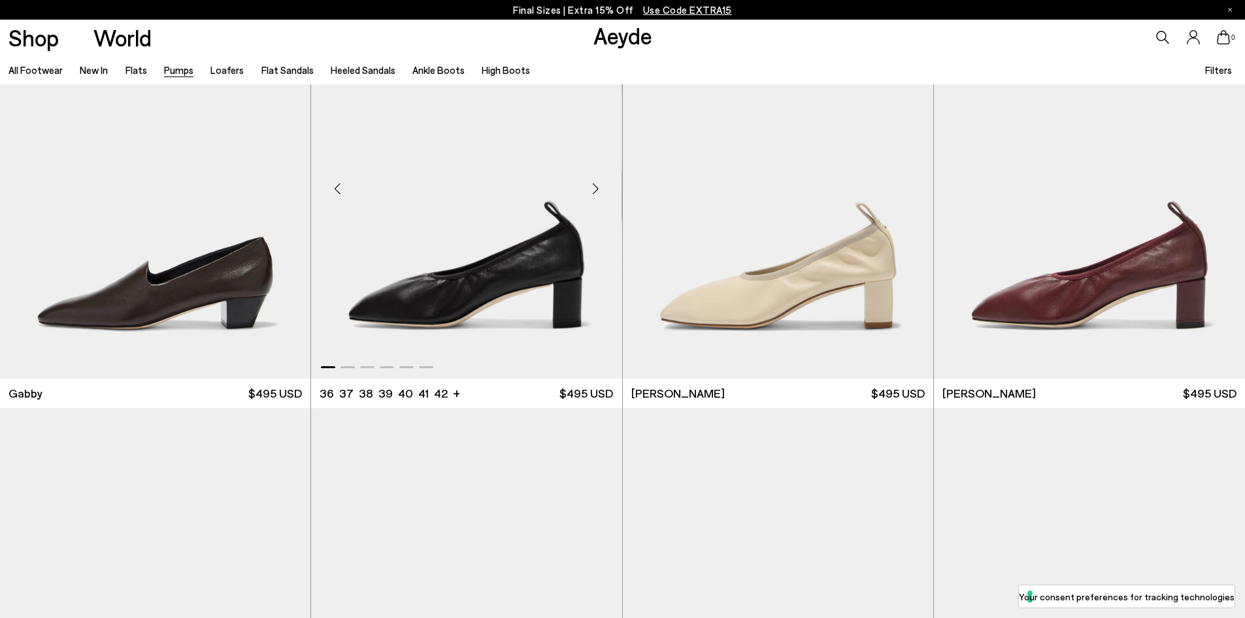
click at [602, 186] on div "Next slide" at bounding box center [595, 188] width 39 height 39
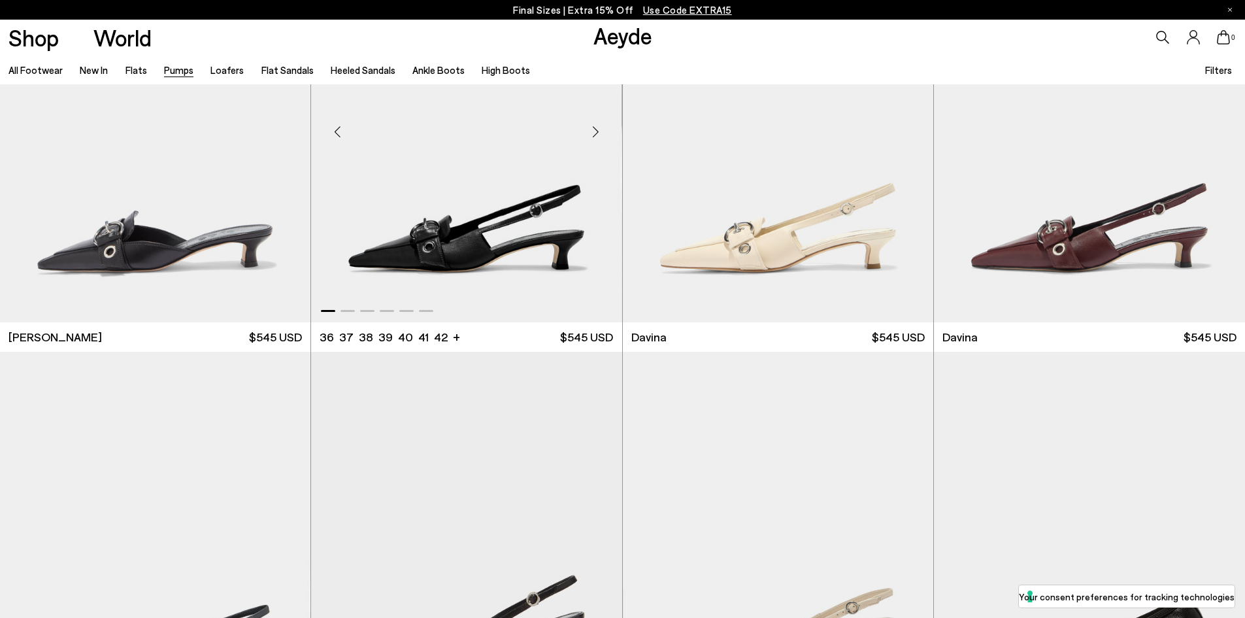
scroll to position [3202, 0]
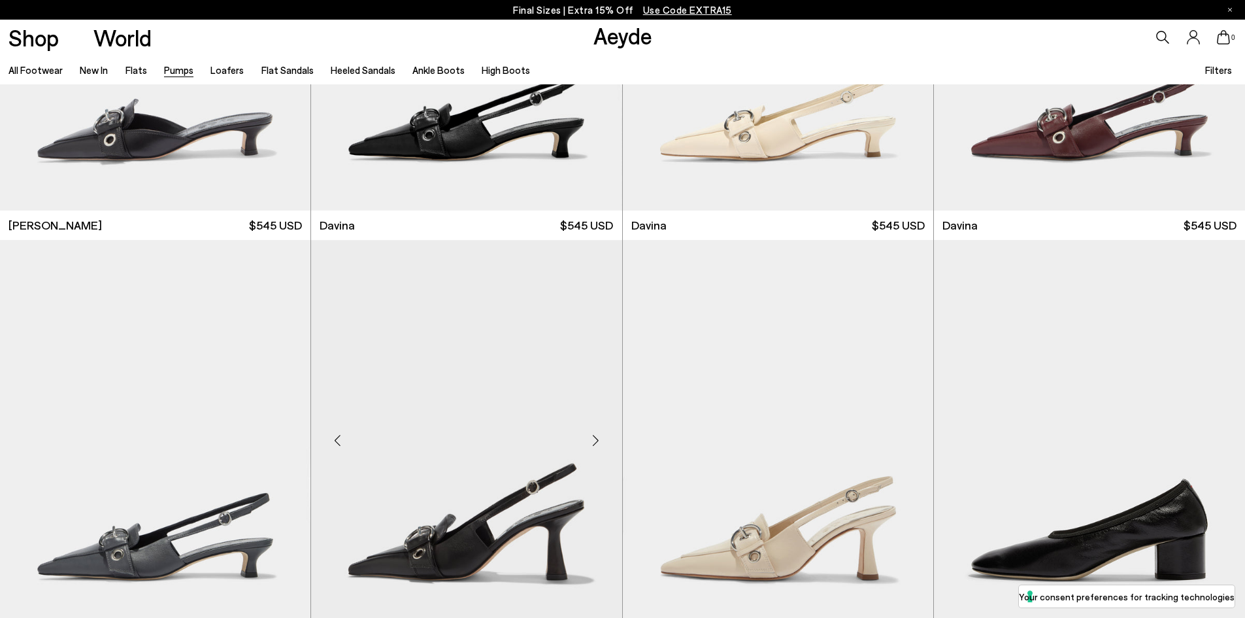
click at [595, 434] on div "Next slide" at bounding box center [595, 439] width 39 height 39
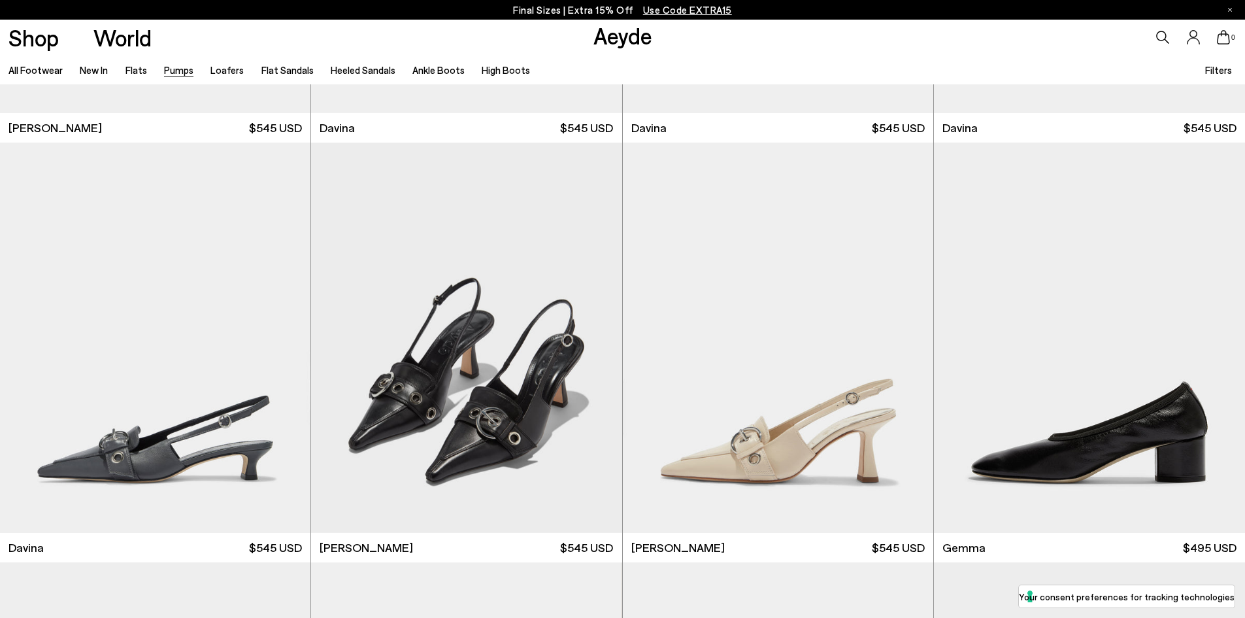
scroll to position [3725, 0]
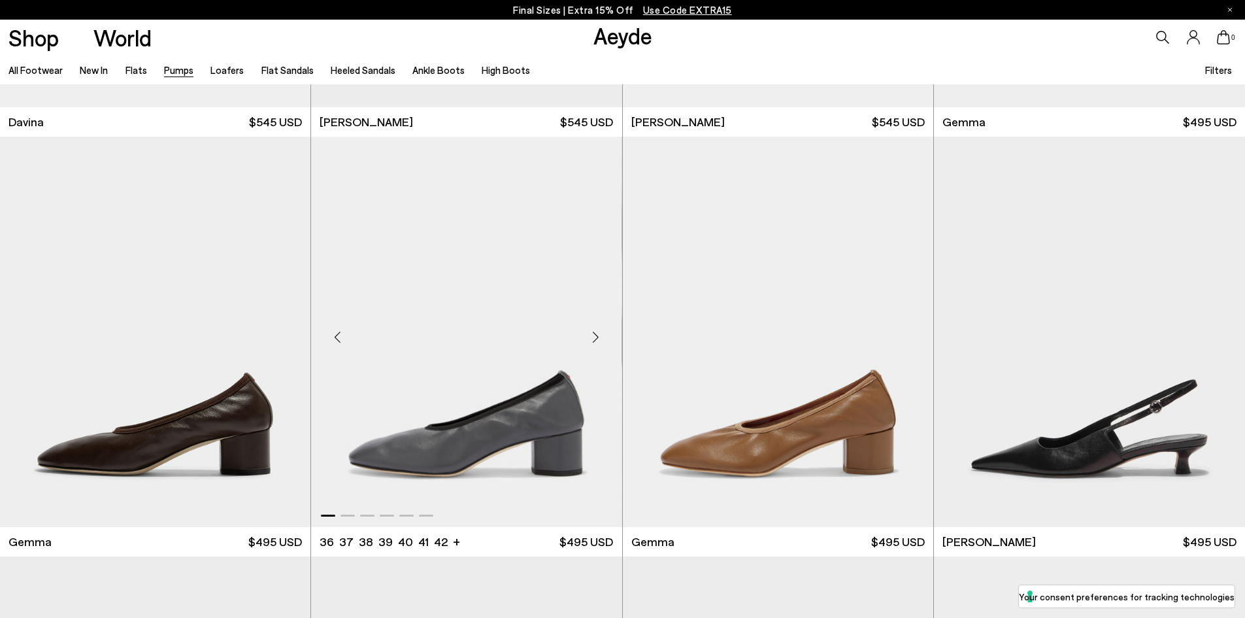
click at [595, 335] on div "Next slide" at bounding box center [595, 336] width 39 height 39
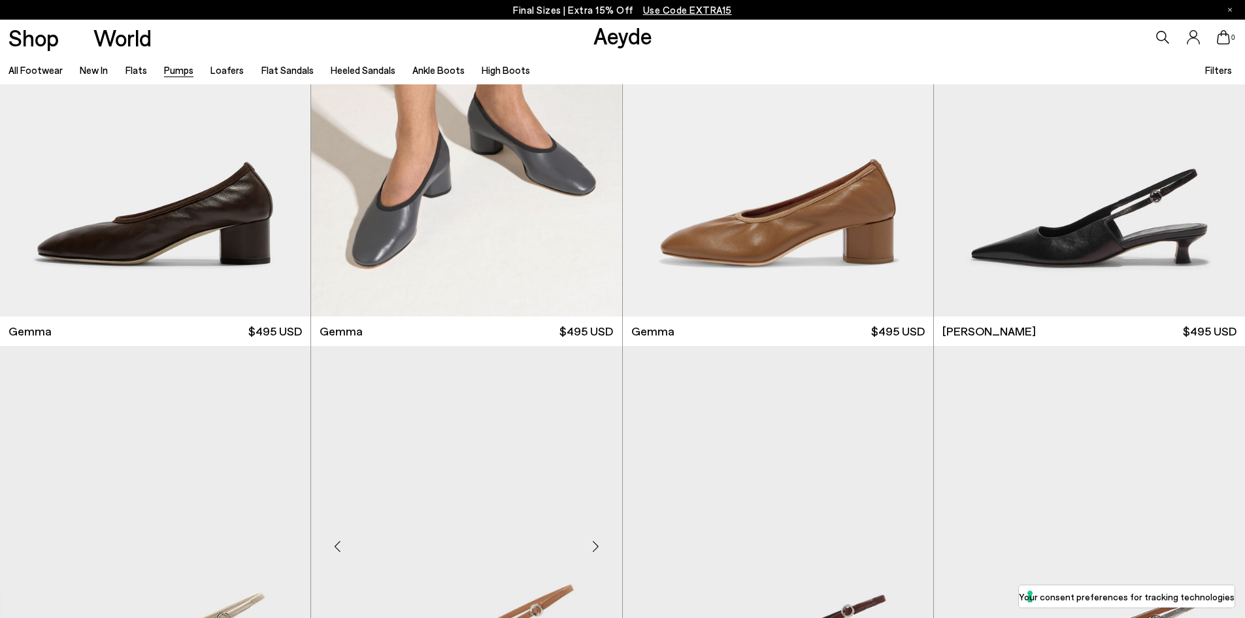
scroll to position [4117, 0]
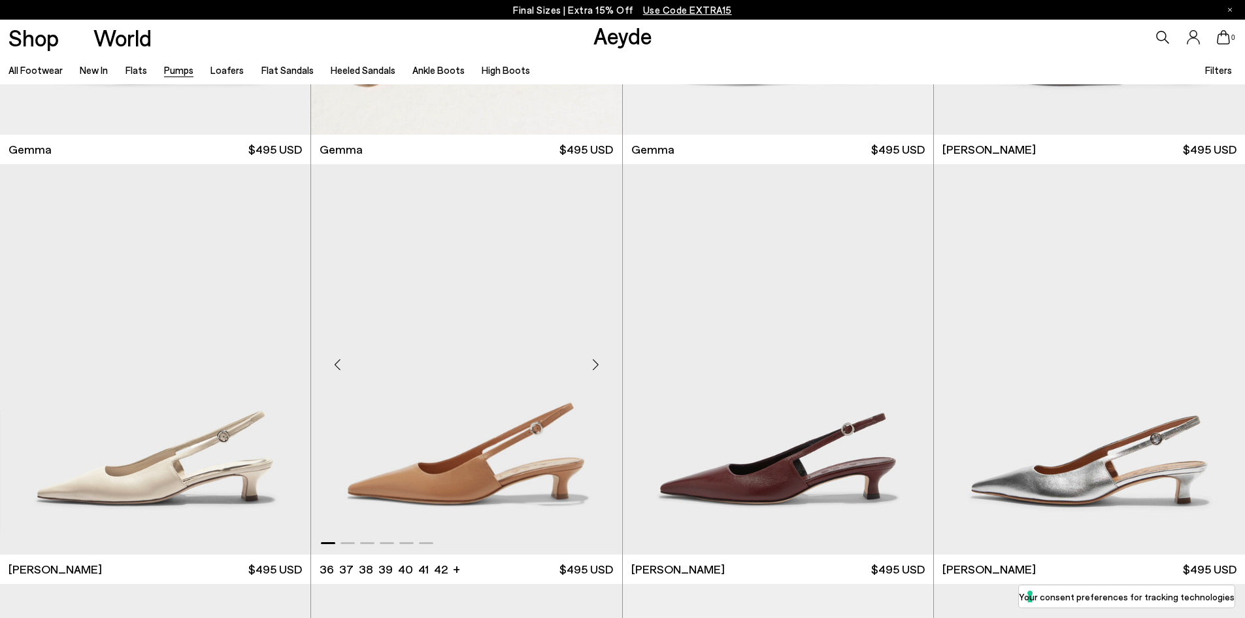
click at [594, 358] on div "Next slide" at bounding box center [595, 363] width 39 height 39
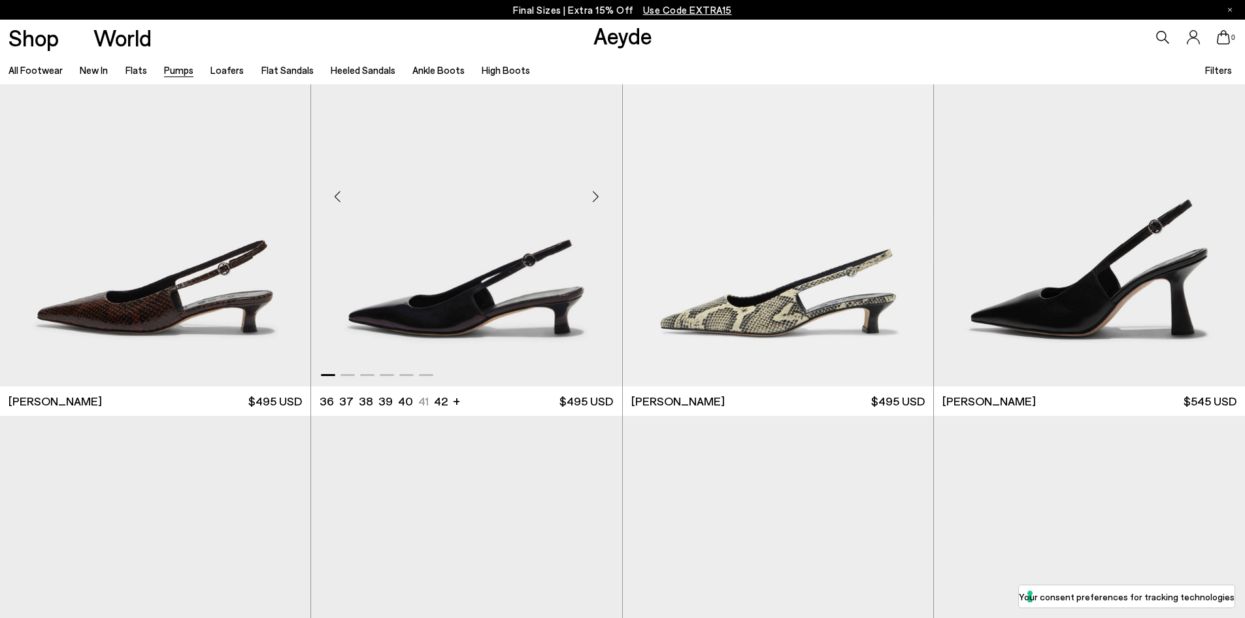
scroll to position [4705, 0]
click at [594, 188] on div "Next slide" at bounding box center [595, 195] width 39 height 39
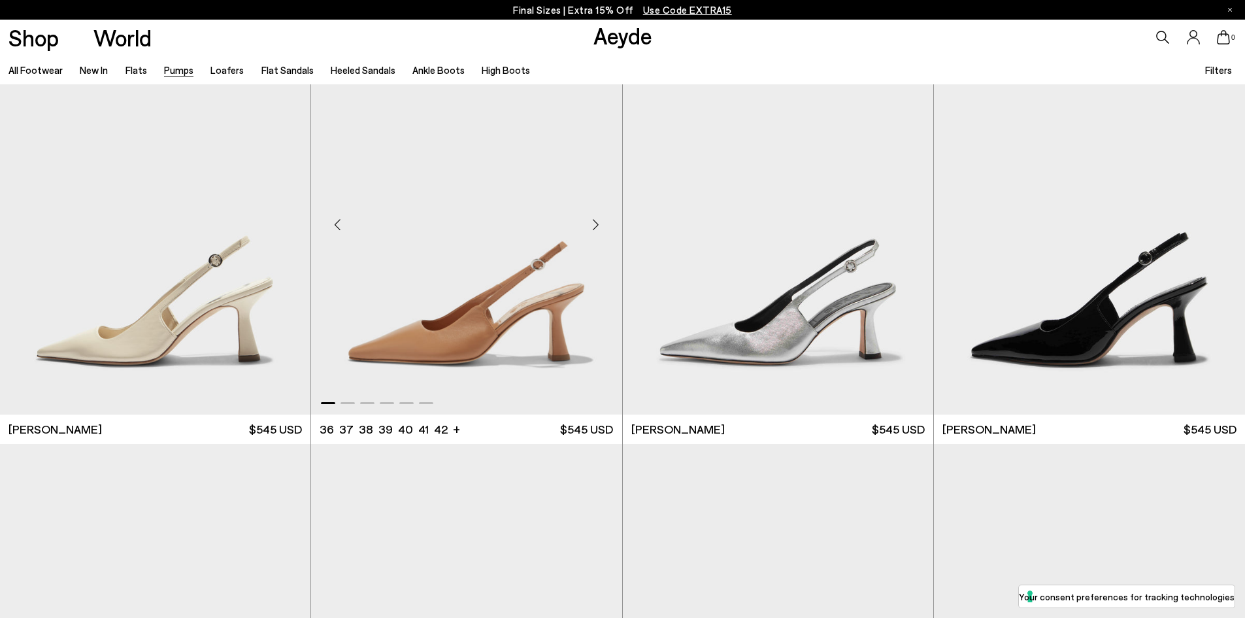
scroll to position [5097, 0]
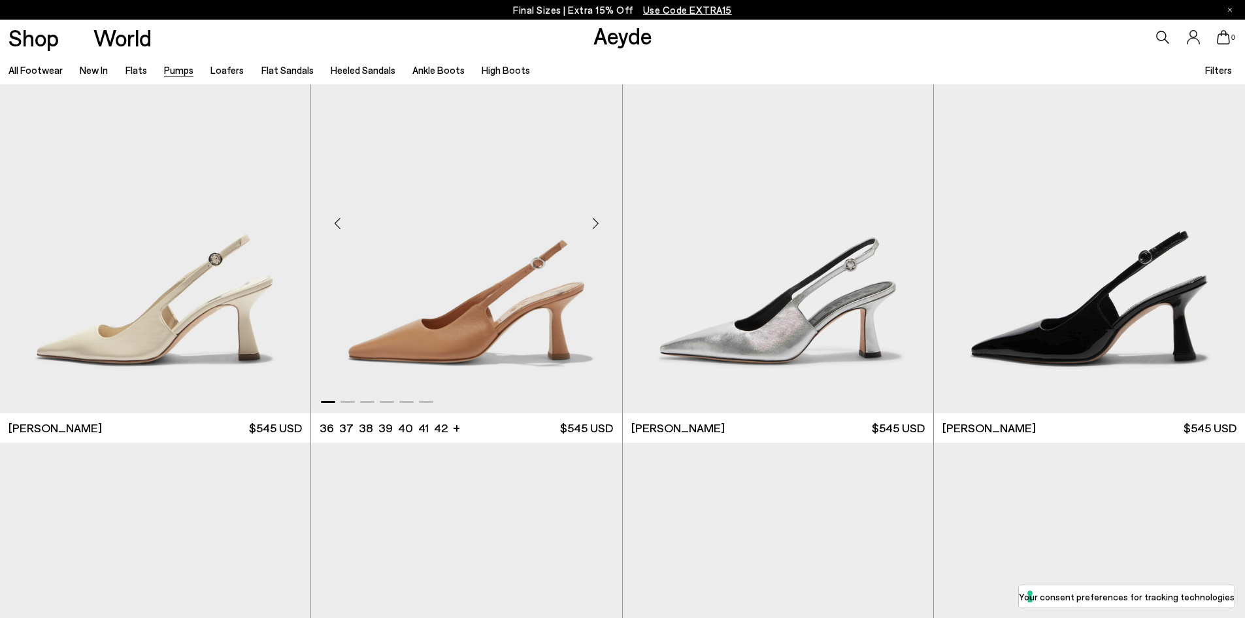
click at [595, 220] on div "Next slide" at bounding box center [595, 223] width 39 height 39
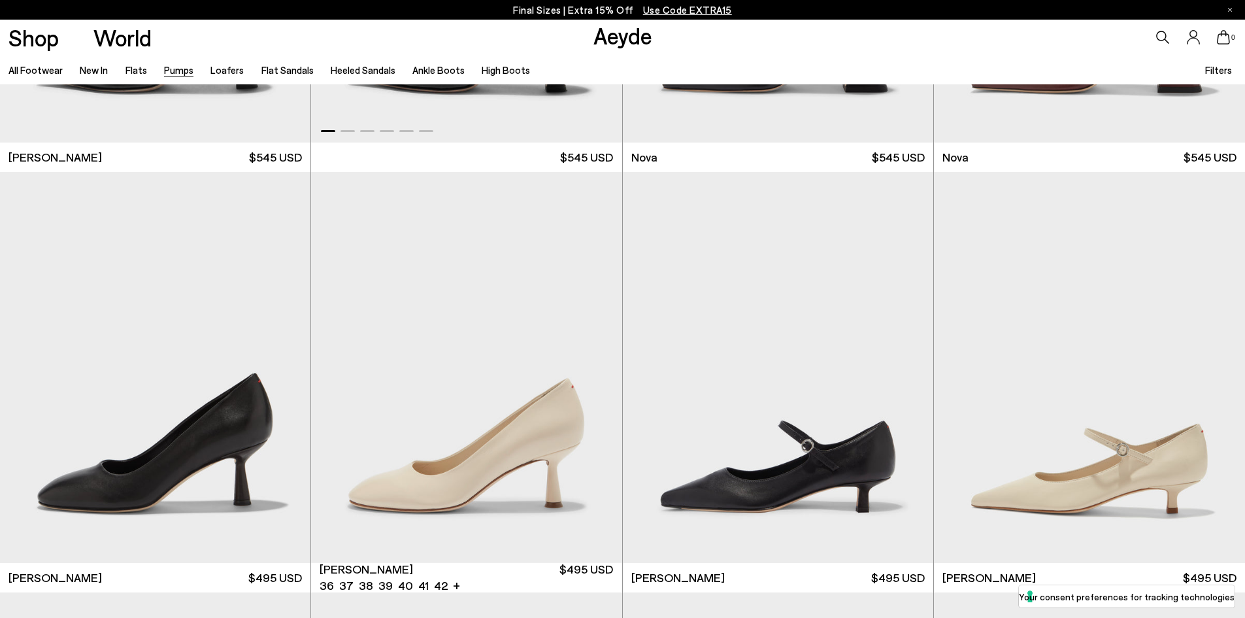
scroll to position [5816, 0]
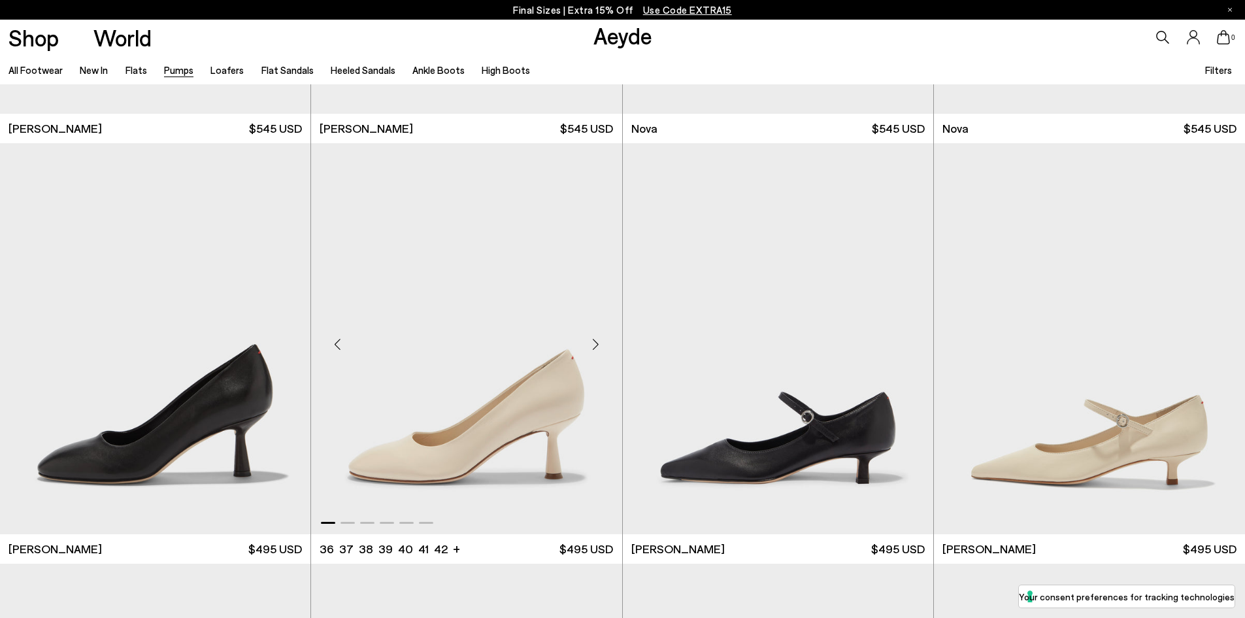
click at [589, 343] on div "Next slide" at bounding box center [595, 343] width 39 height 39
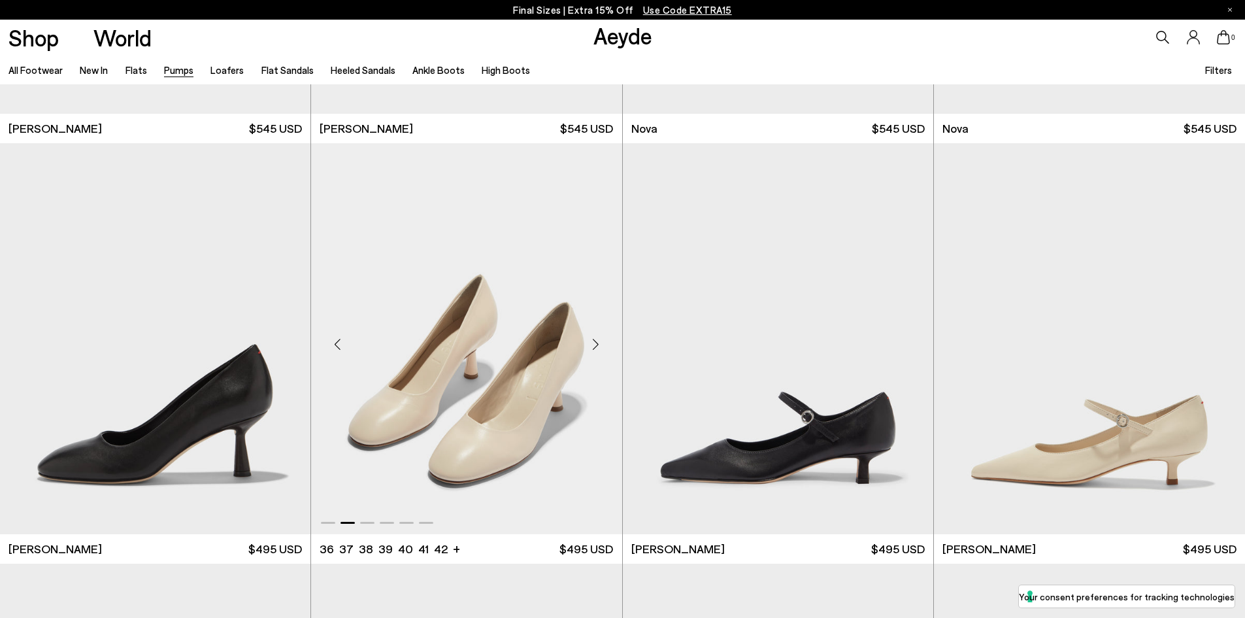
click at [337, 341] on div "Previous slide" at bounding box center [337, 343] width 39 height 39
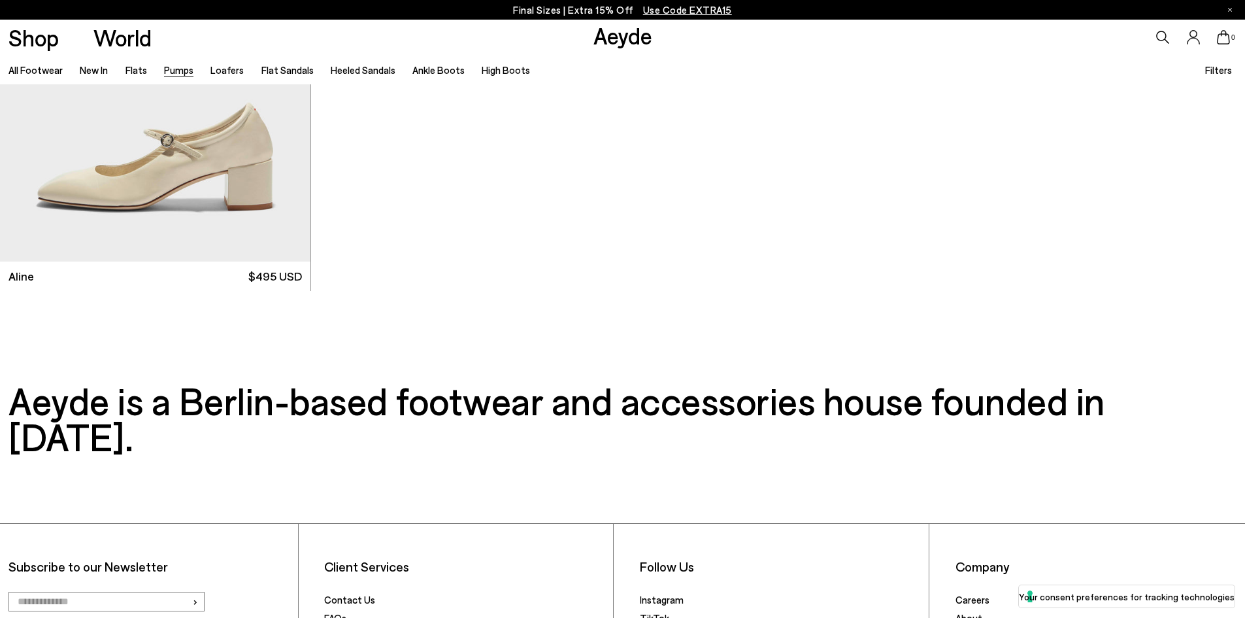
scroll to position [7384, 0]
